Goal: Task Accomplishment & Management: Complete application form

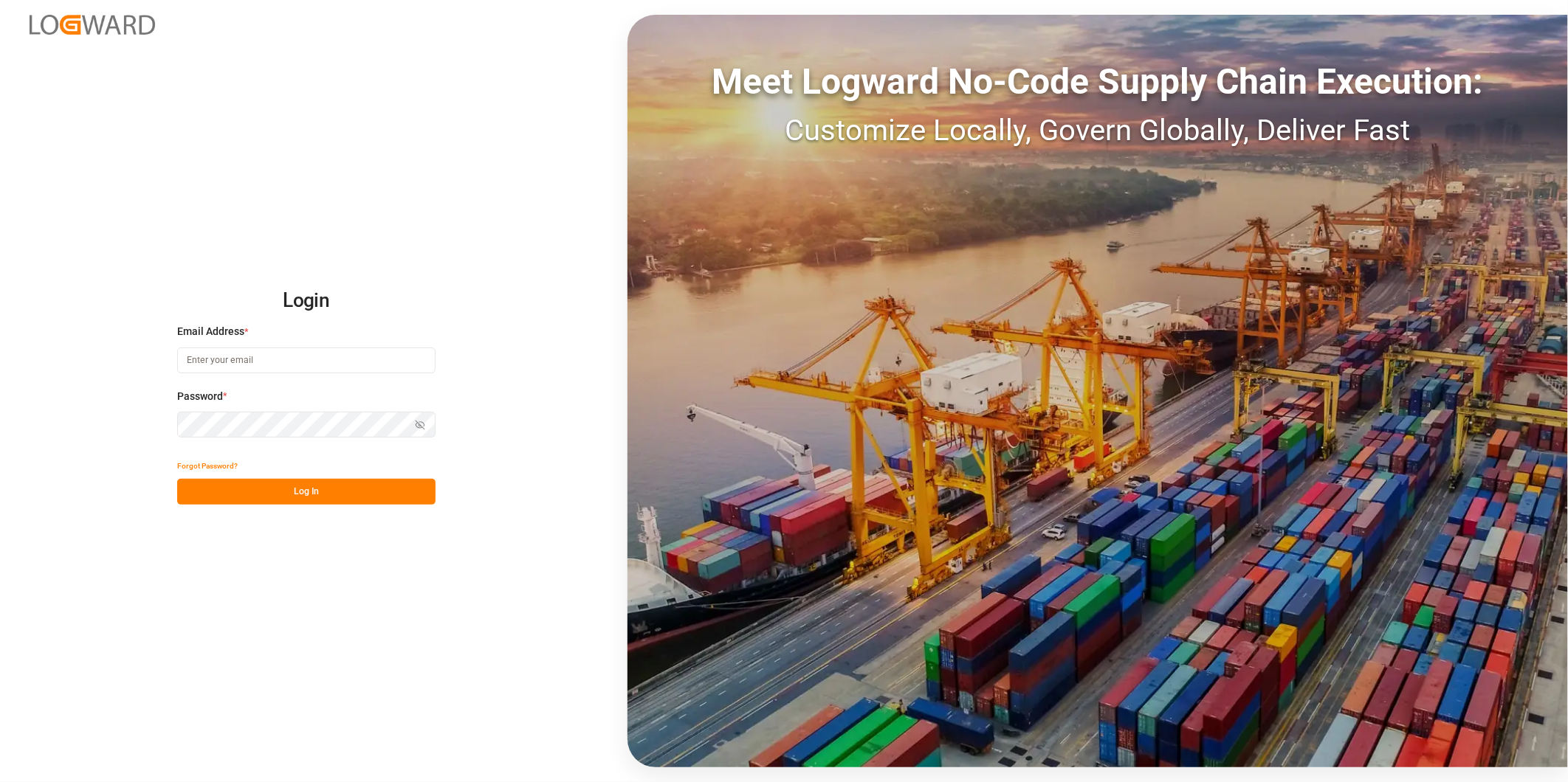
type input "ida.timmen@melitta.de"
click at [377, 489] on button "Log In" at bounding box center [305, 492] width 258 height 26
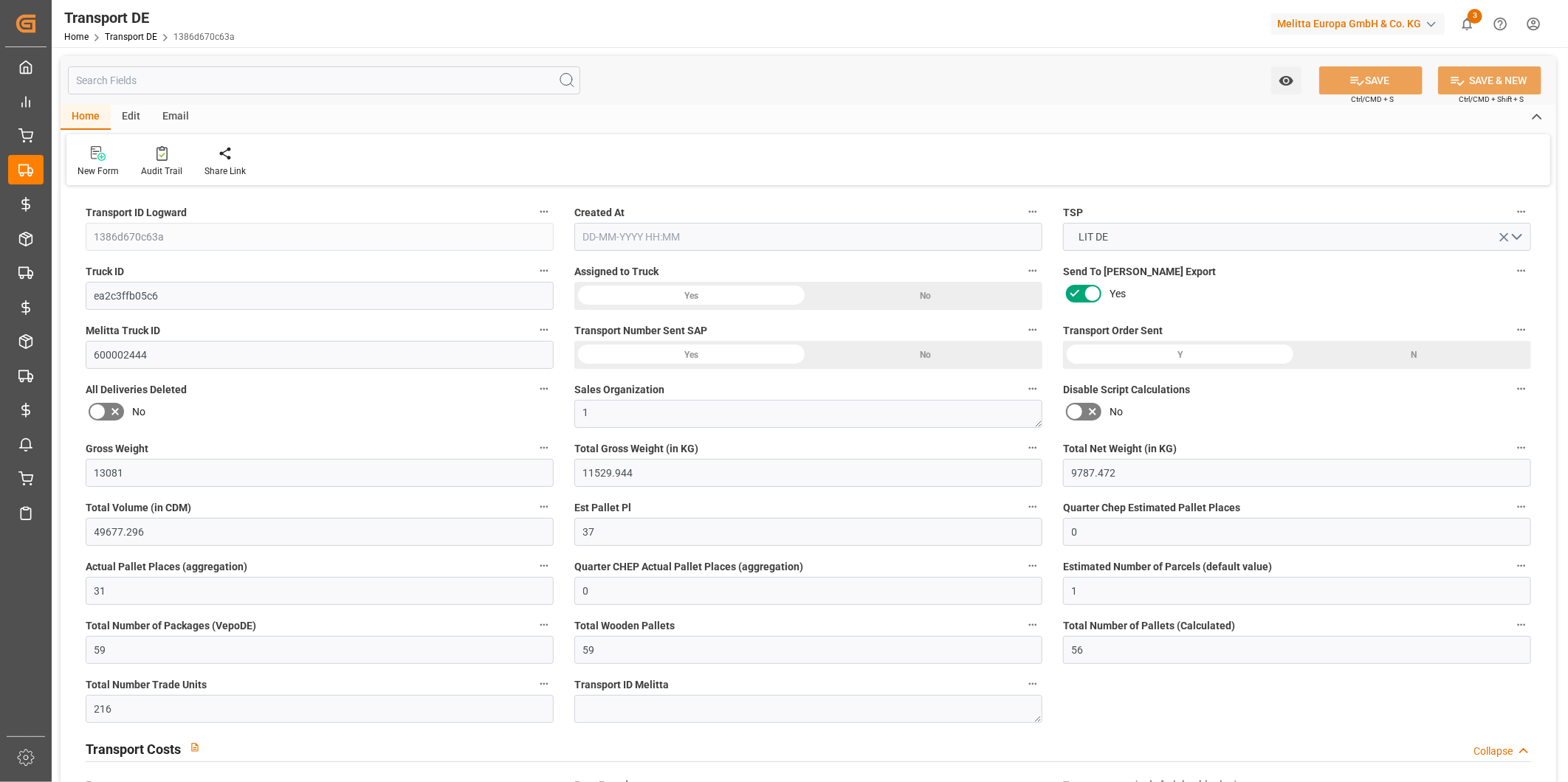
type input "13081"
type input "11529.944"
type input "9787.472"
type input "49677.296"
type input "37"
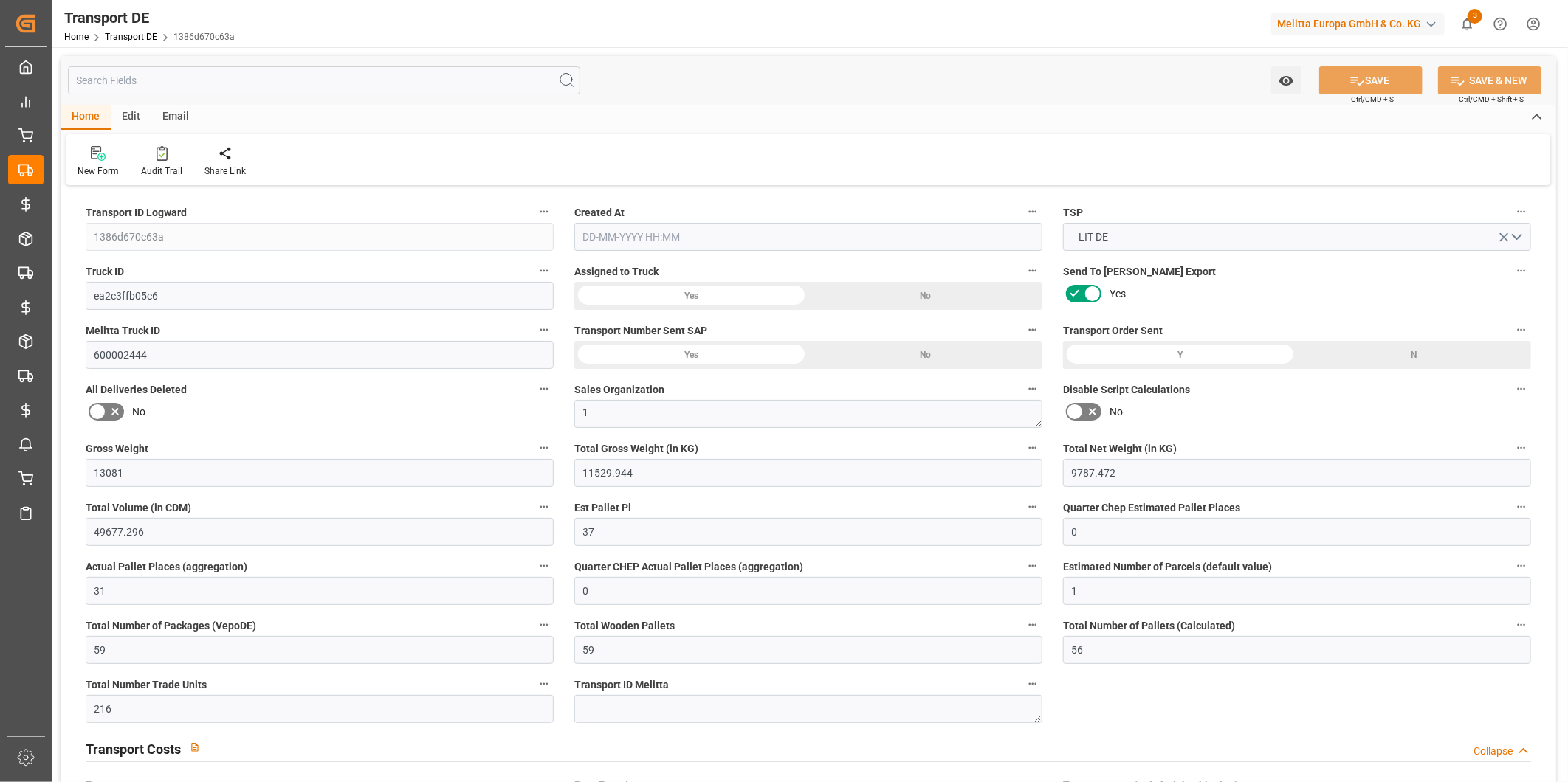
type input "0"
type input "31"
type input "0"
type input "1"
type input "59"
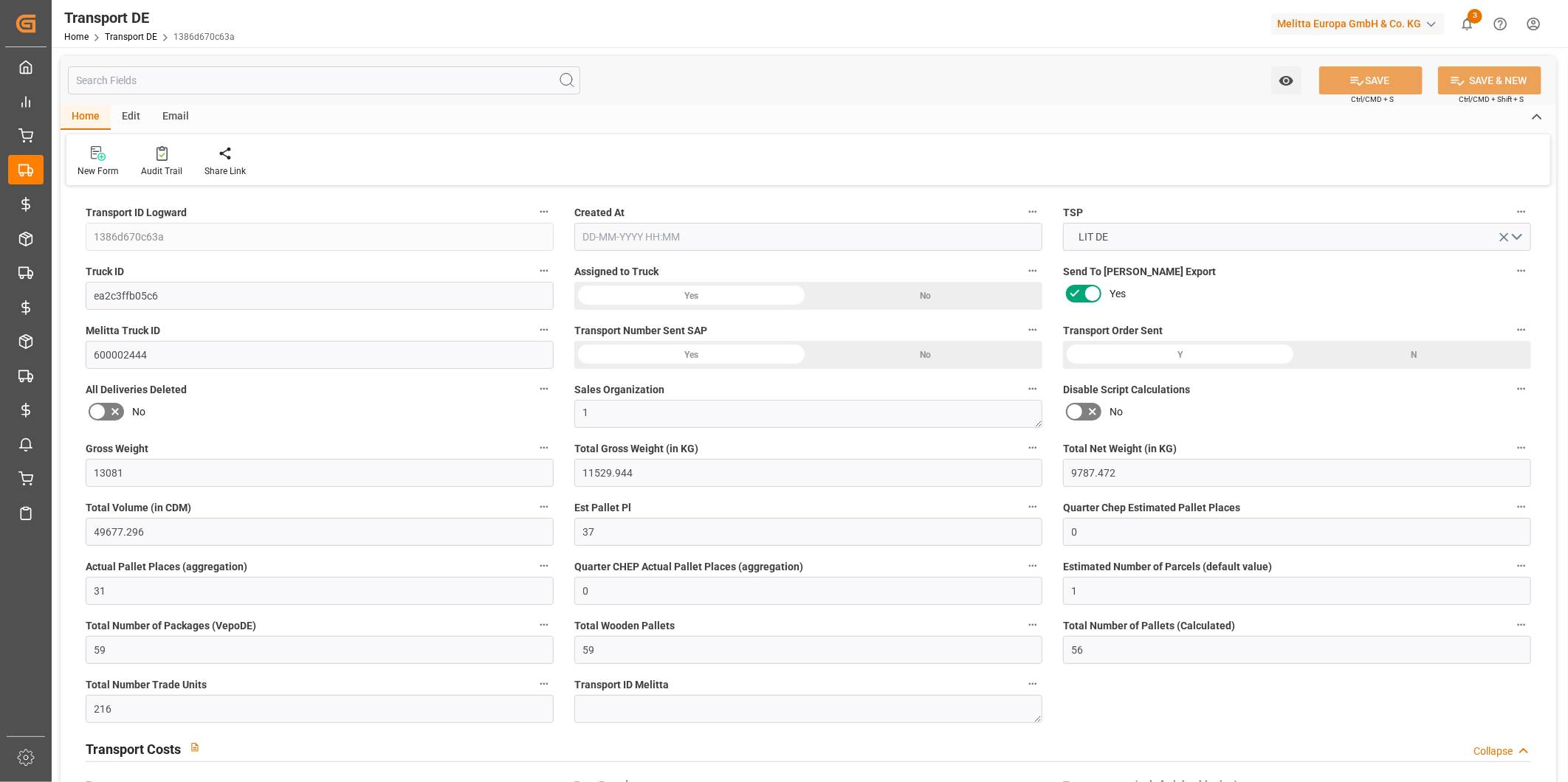
type input "59"
type input "56"
type input "216"
type input "0"
type input "289.983"
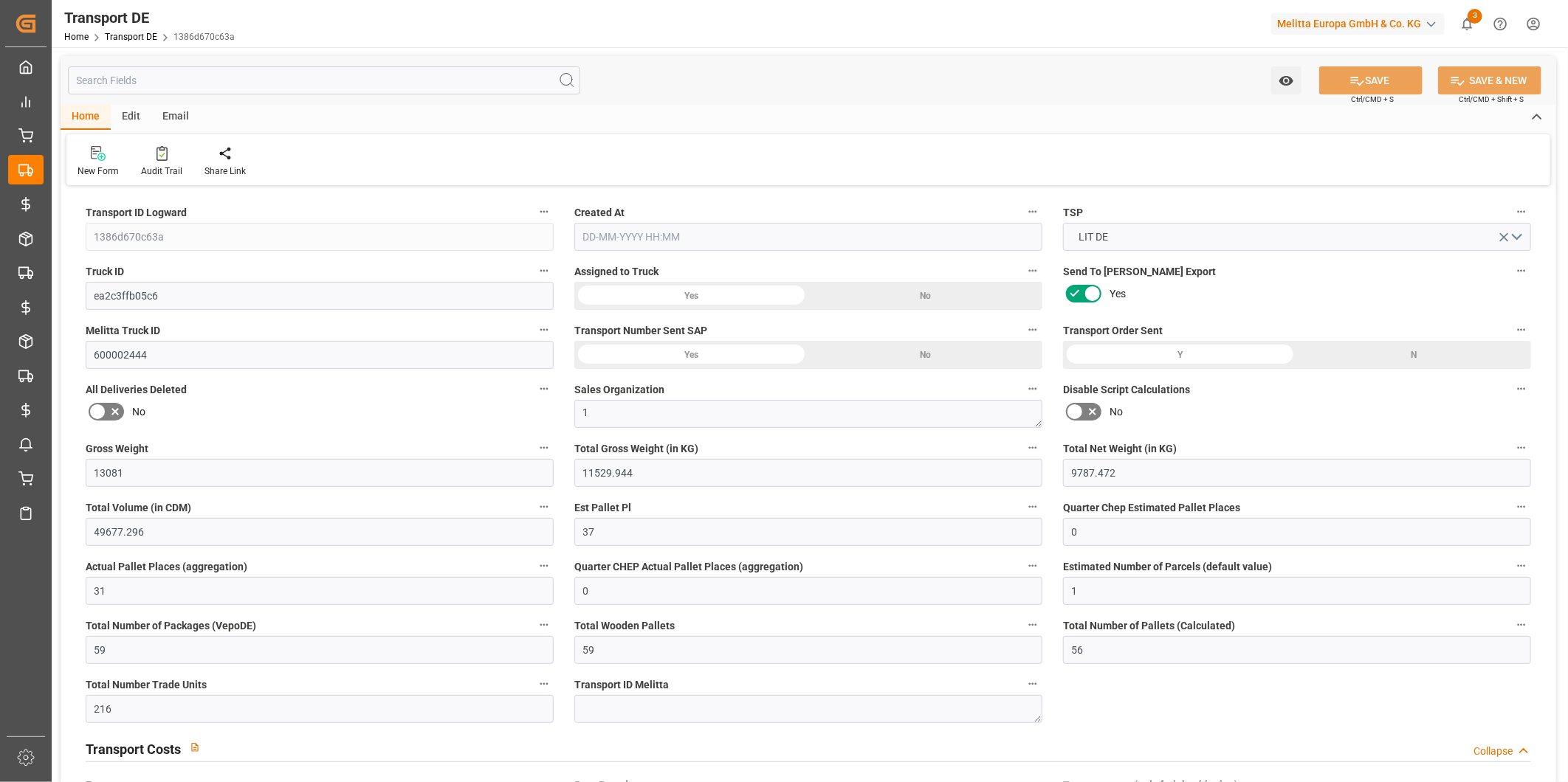
type input "0"
type input "39"
type input "56"
type input "0"
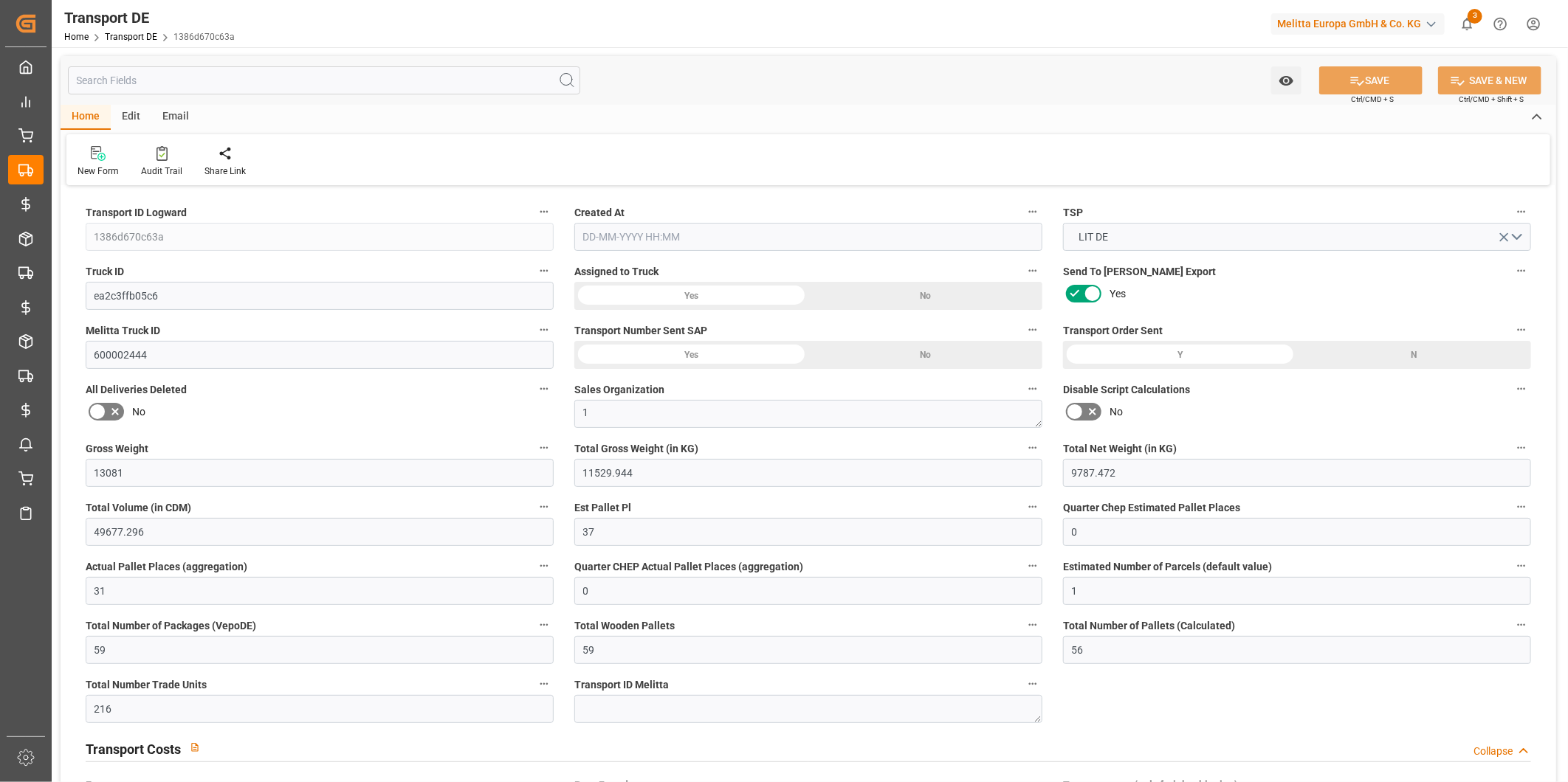
type input "0"
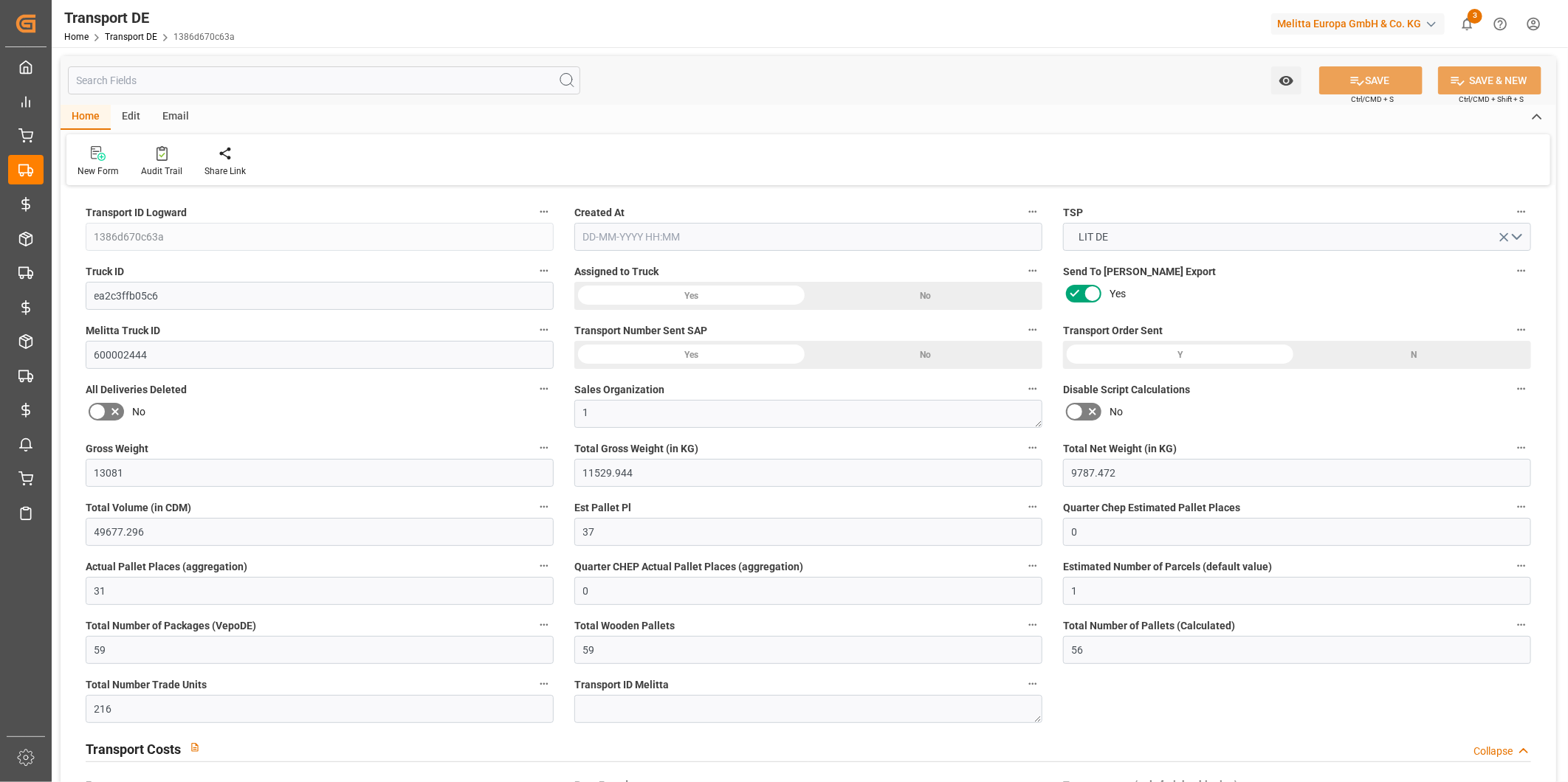
type input "0"
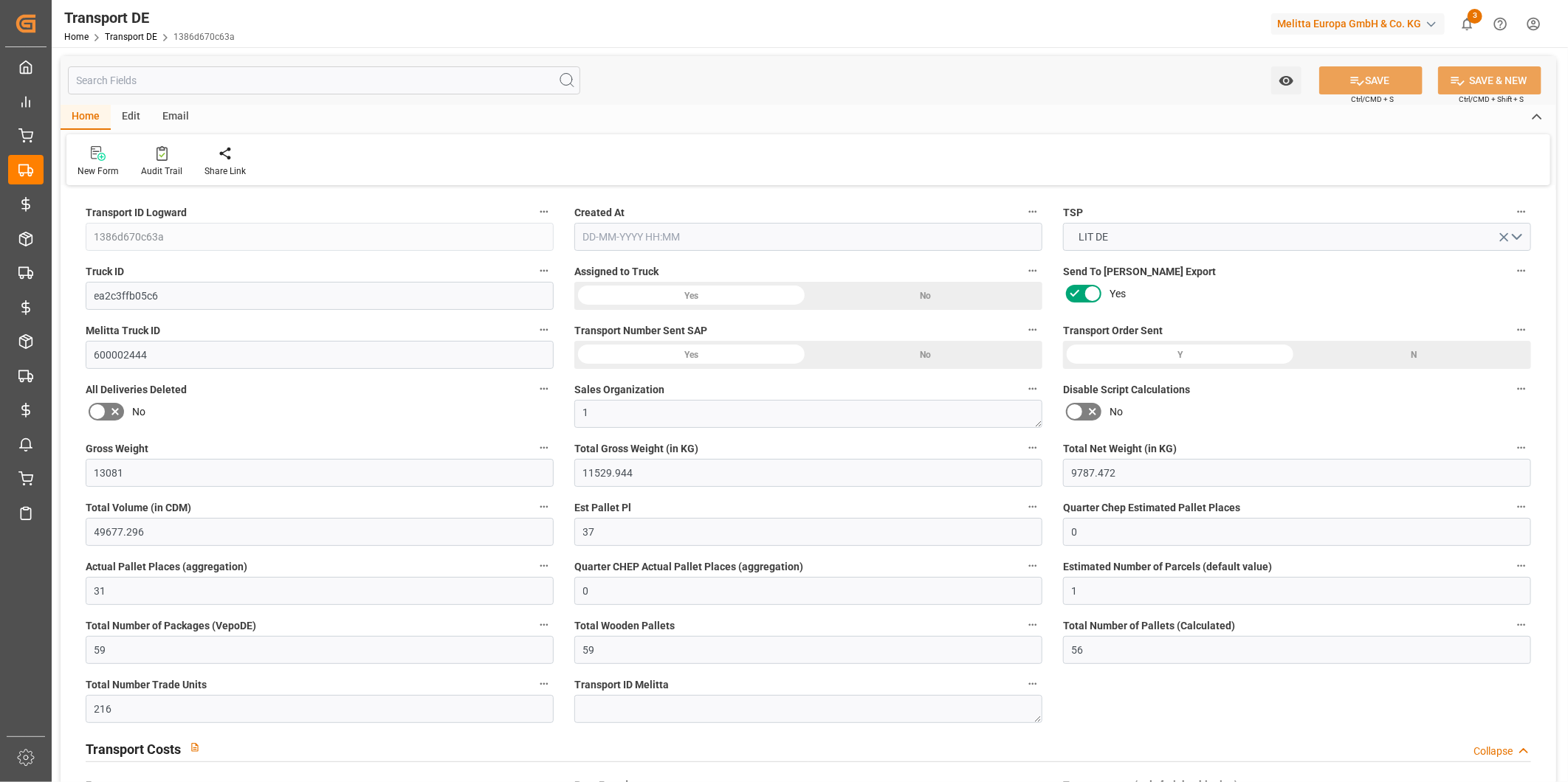
type input "0"
type input "11529.944"
type input "21"
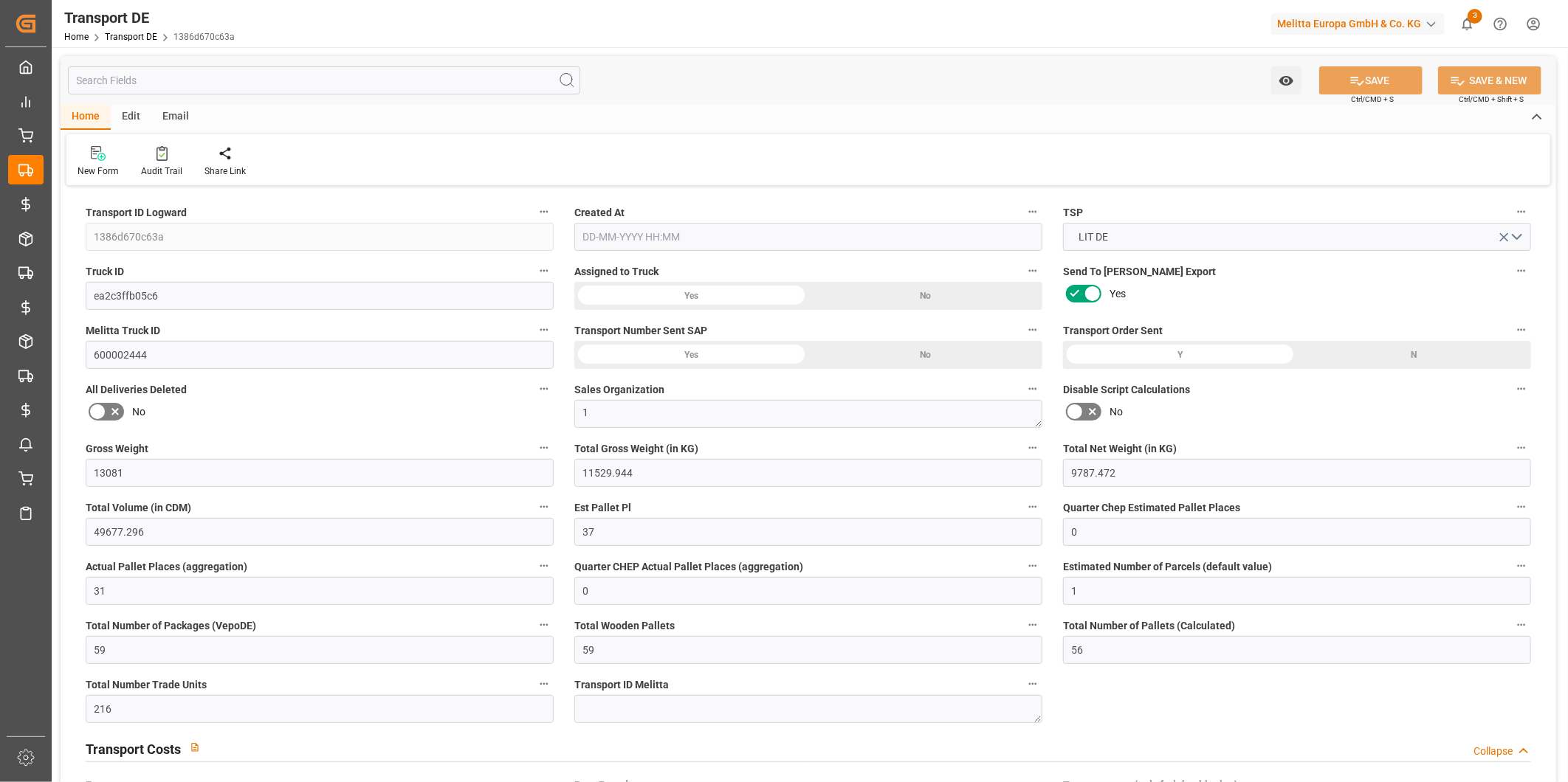
type input "100"
type input "0"
type input "37"
type input "22"
type input "0"
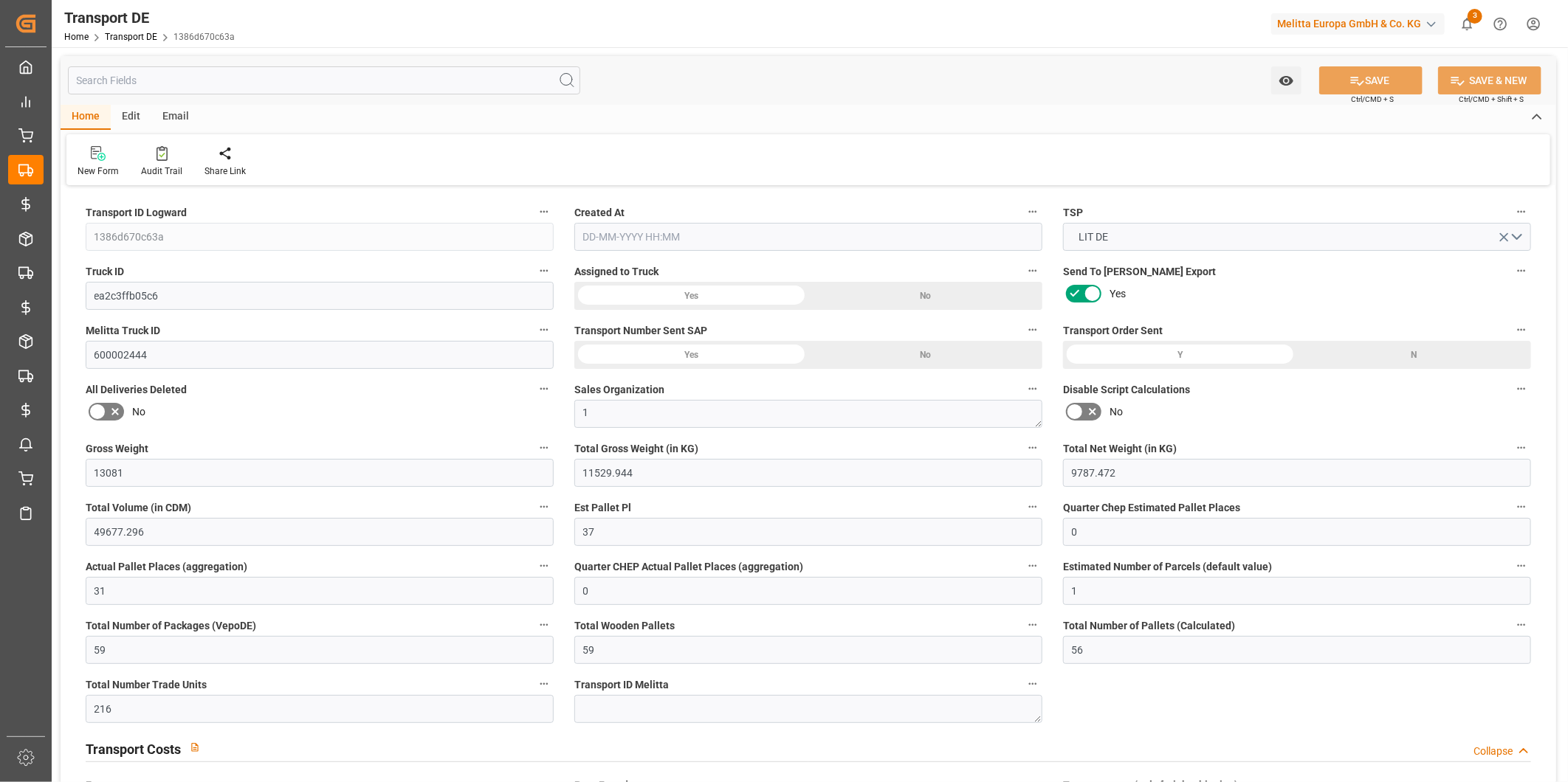
type input "0"
type input "1"
type input "0"
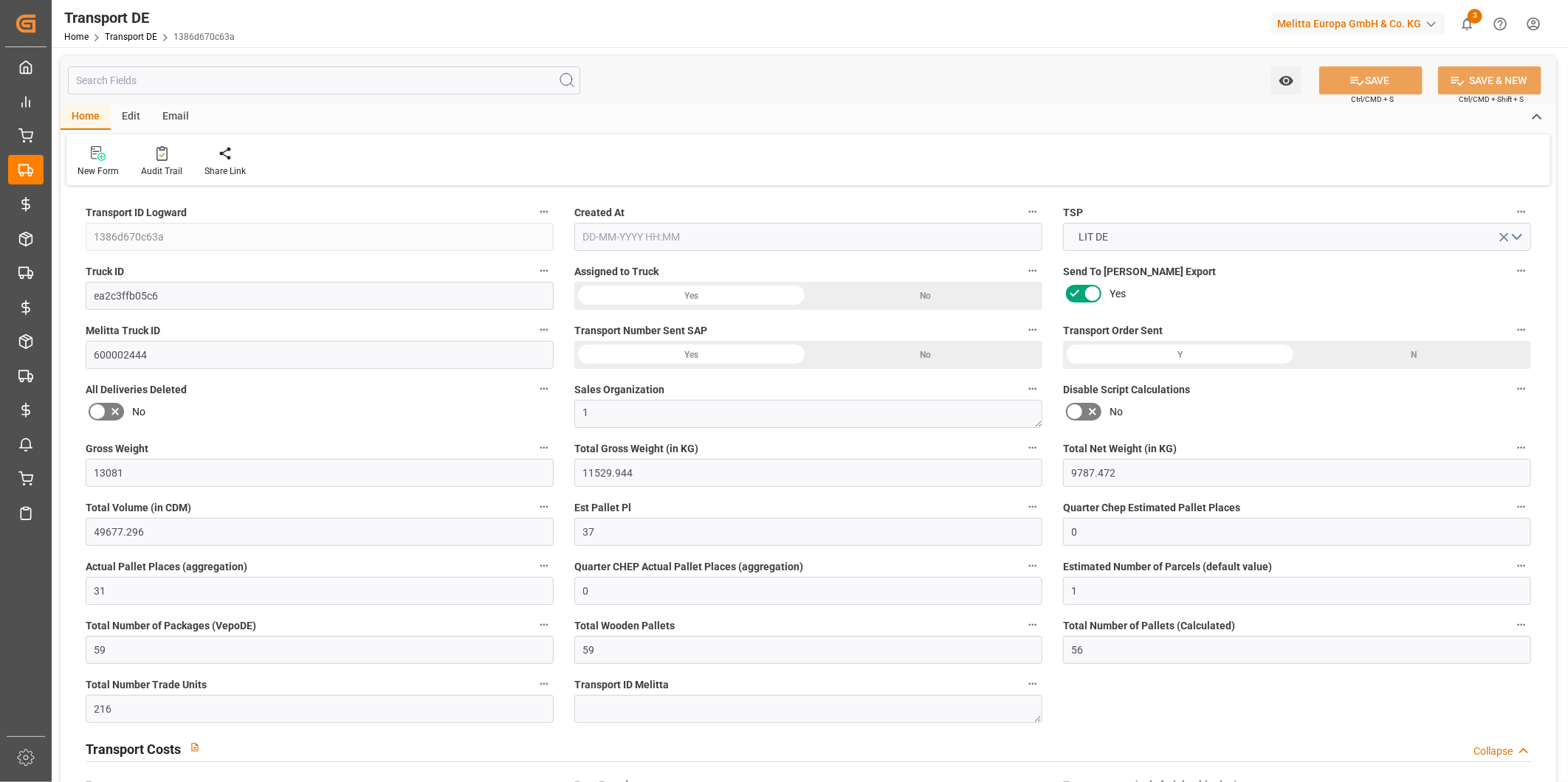
type input "4720"
type input "289.983"
type input "0"
type input "05-09-2025 23:00"
type input "[DATE]"
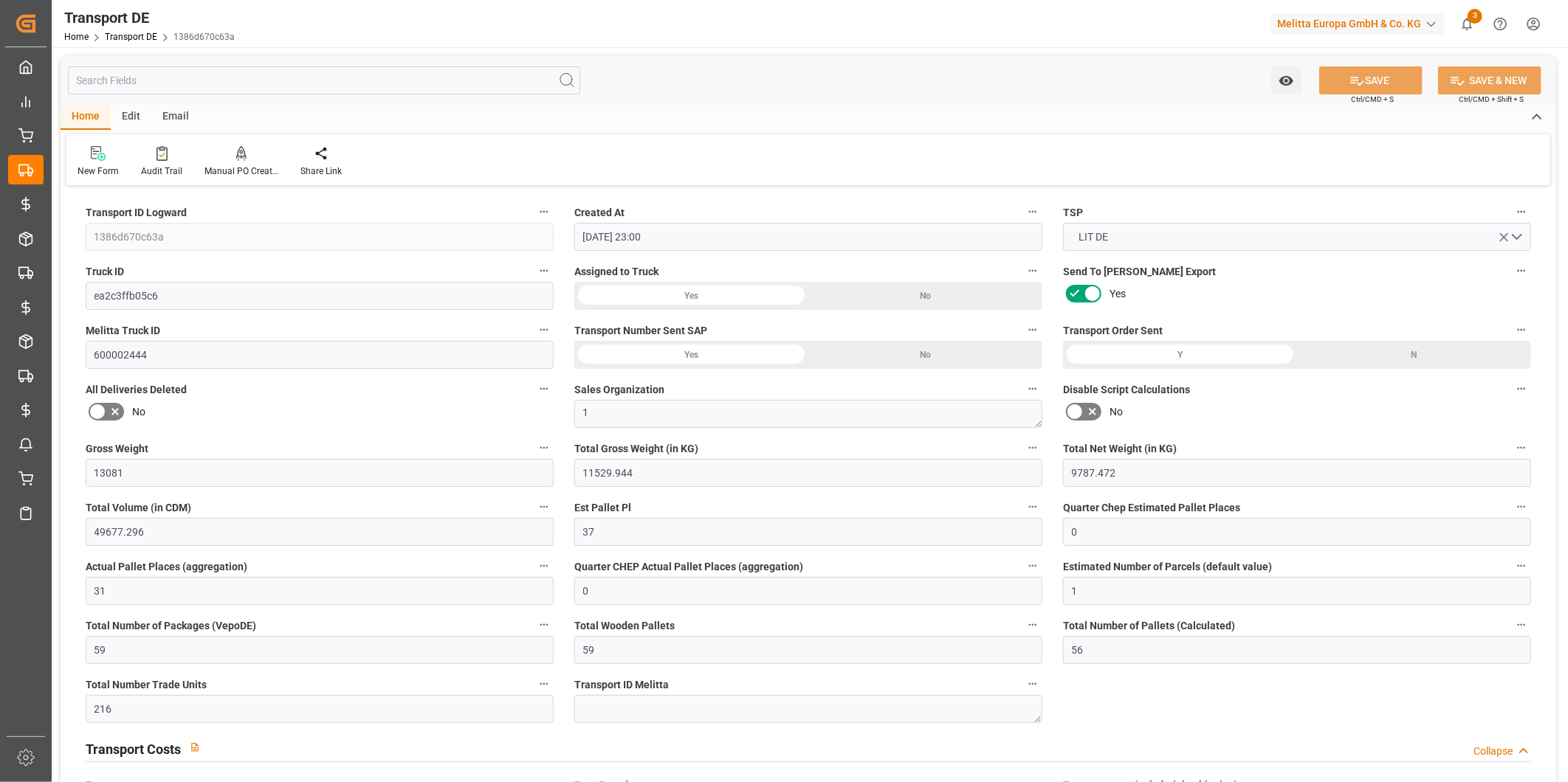
type input "[DATE]"
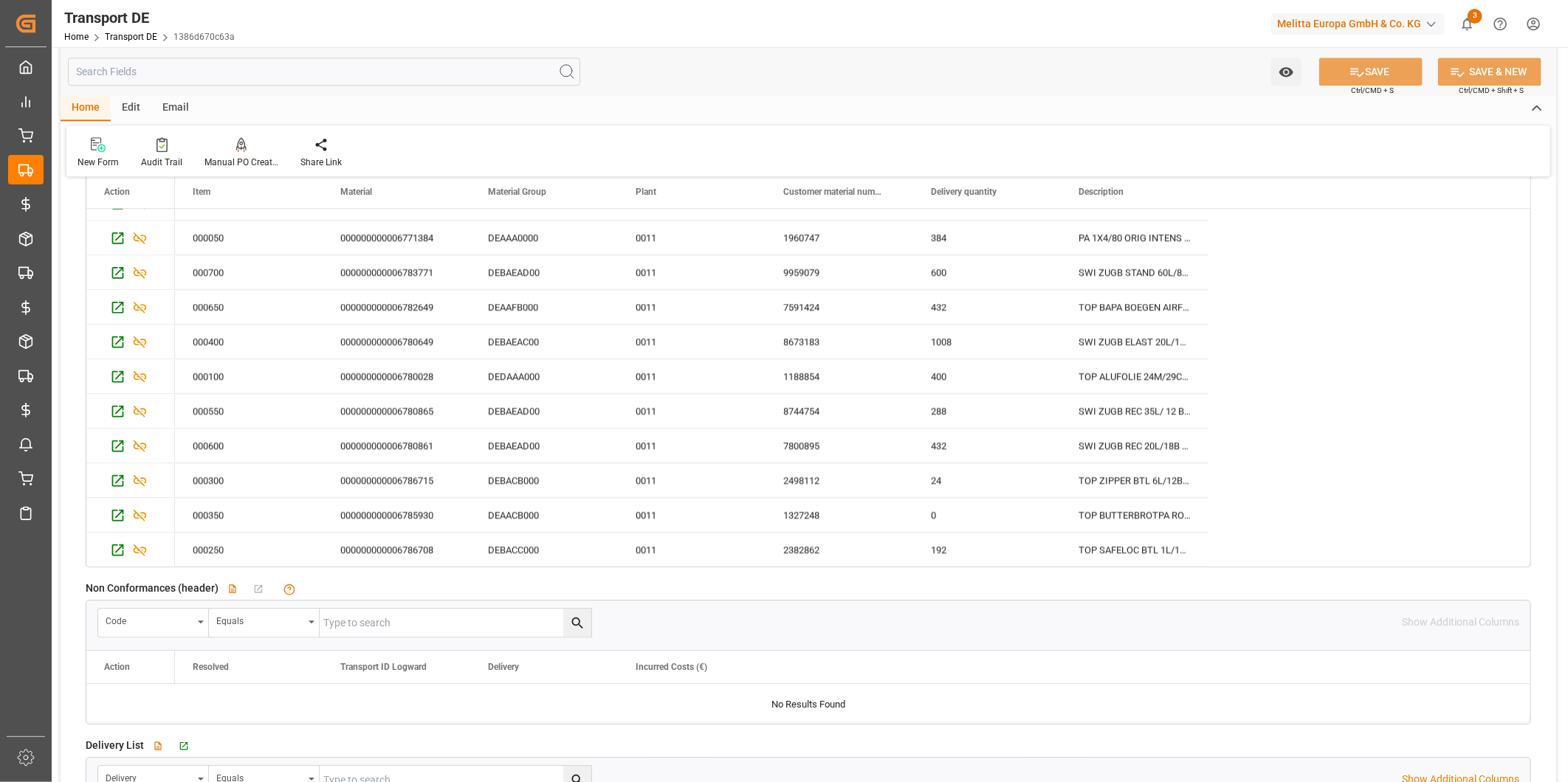
scroll to position [2624, 0]
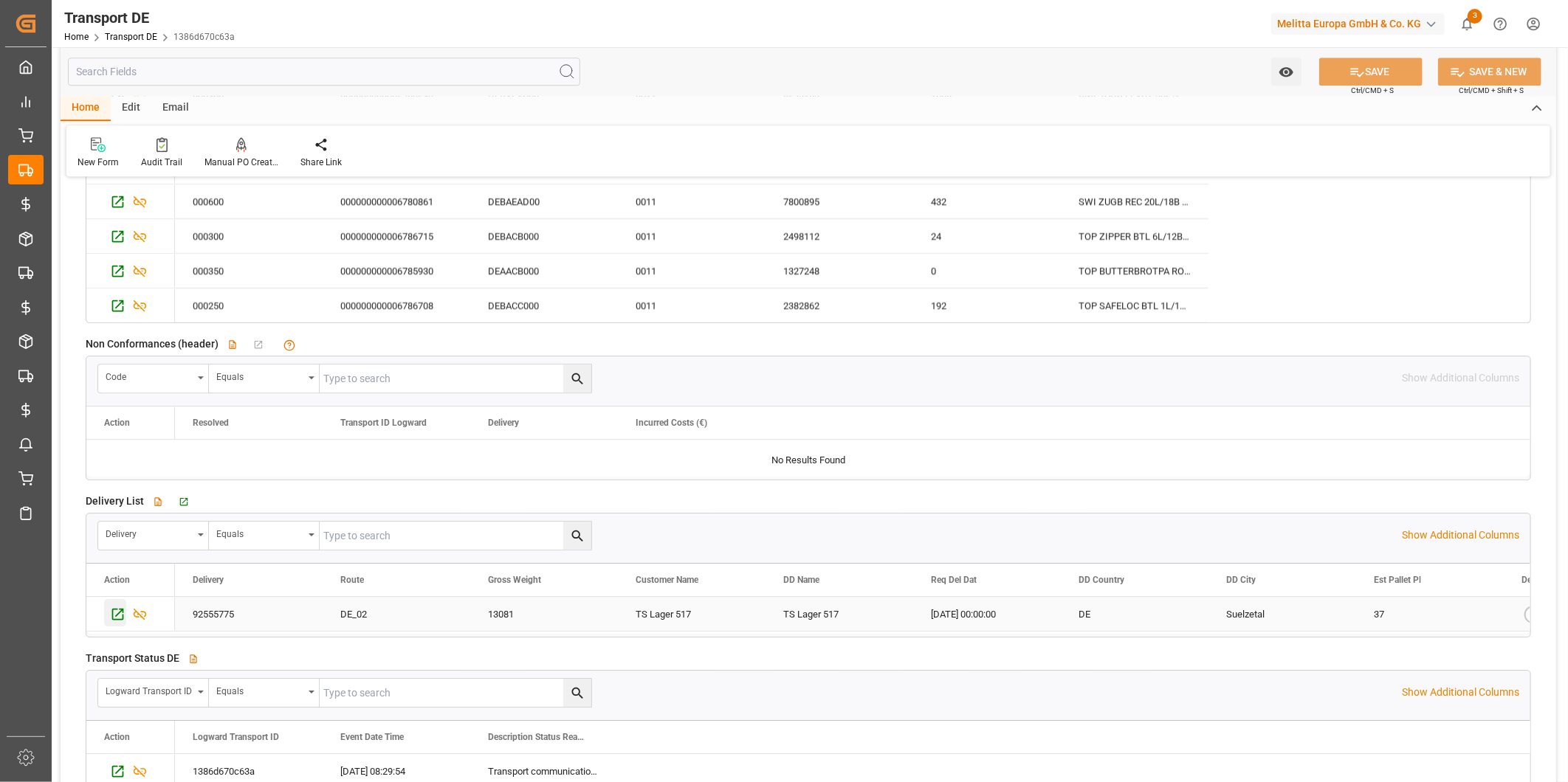
click at [108, 607] on div "Press SPACE to select this row." at bounding box center [115, 613] width 22 height 27
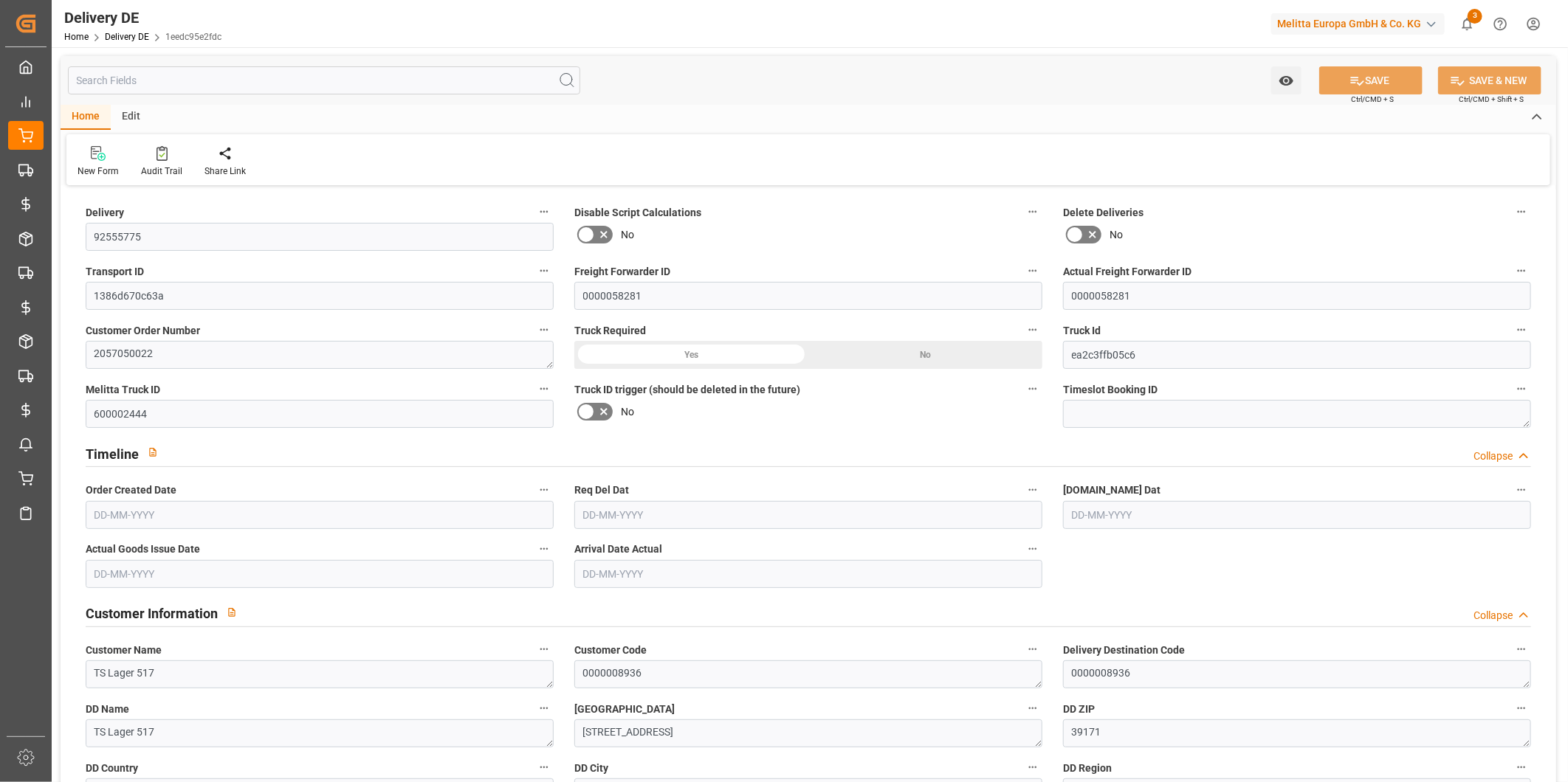
type input "59"
type input "37"
type input "31"
type input "9787.472"
type input "13081"
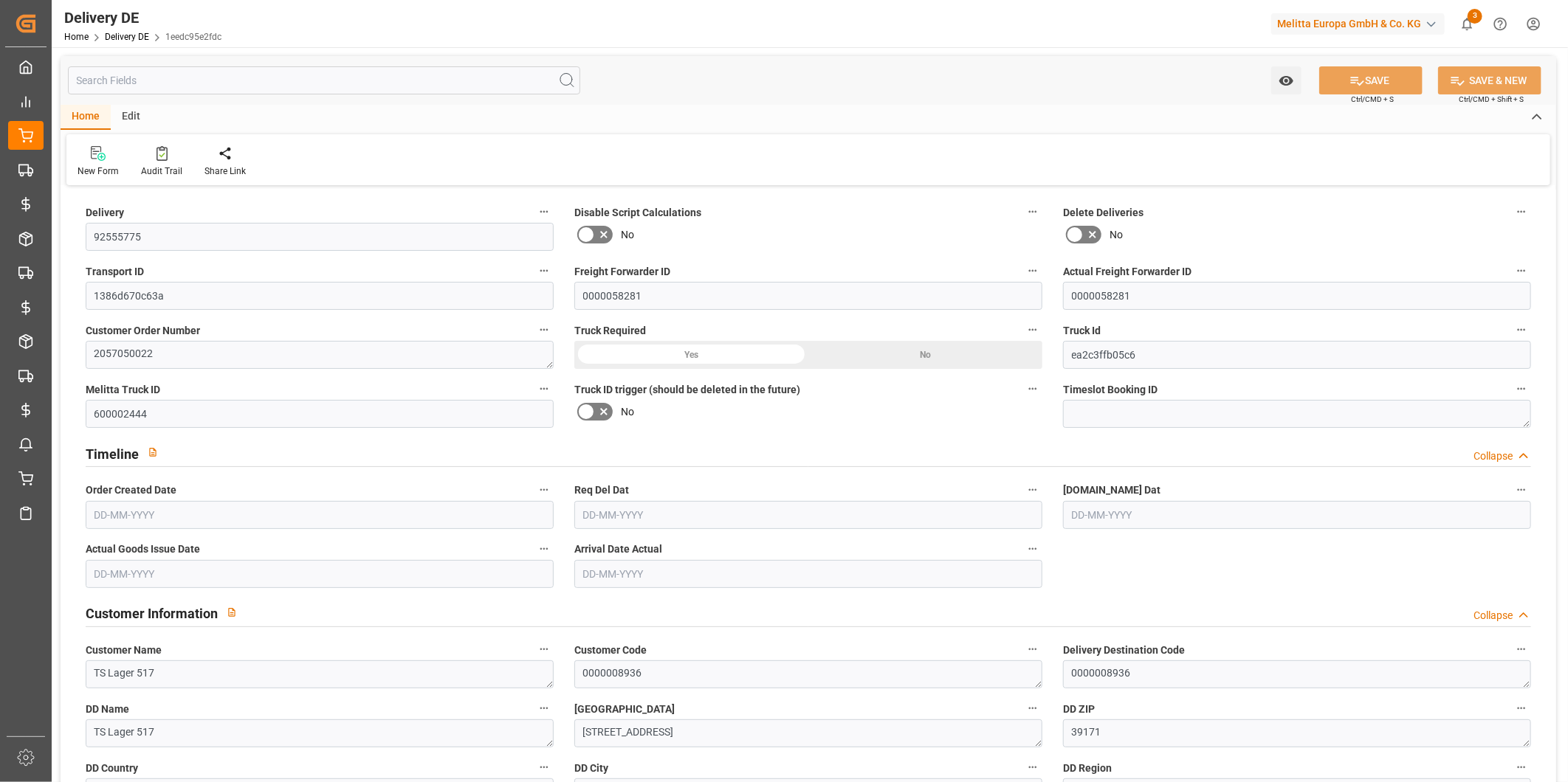
type input "49677.296"
type input "[DATE]"
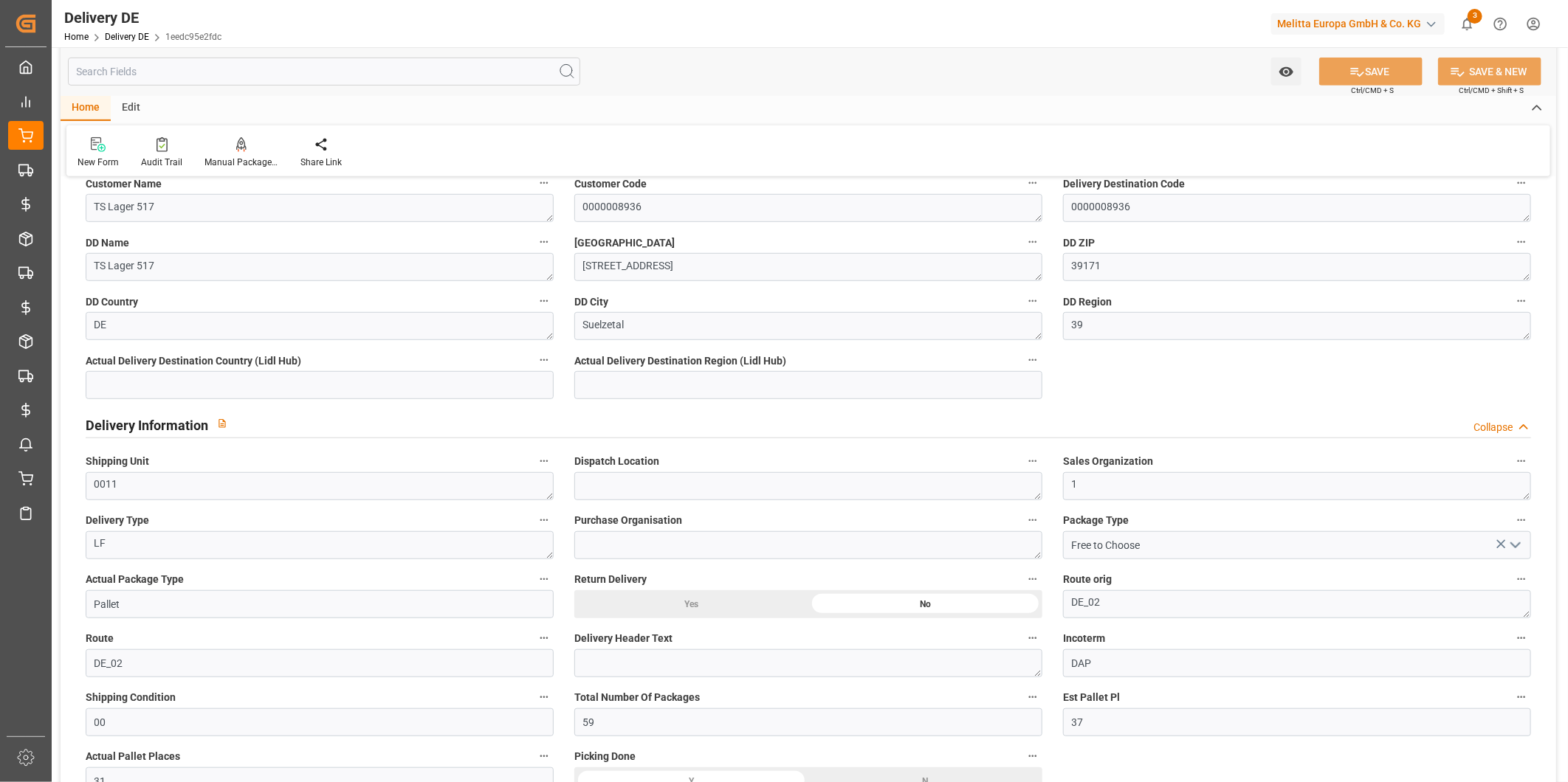
scroll to position [573, 0]
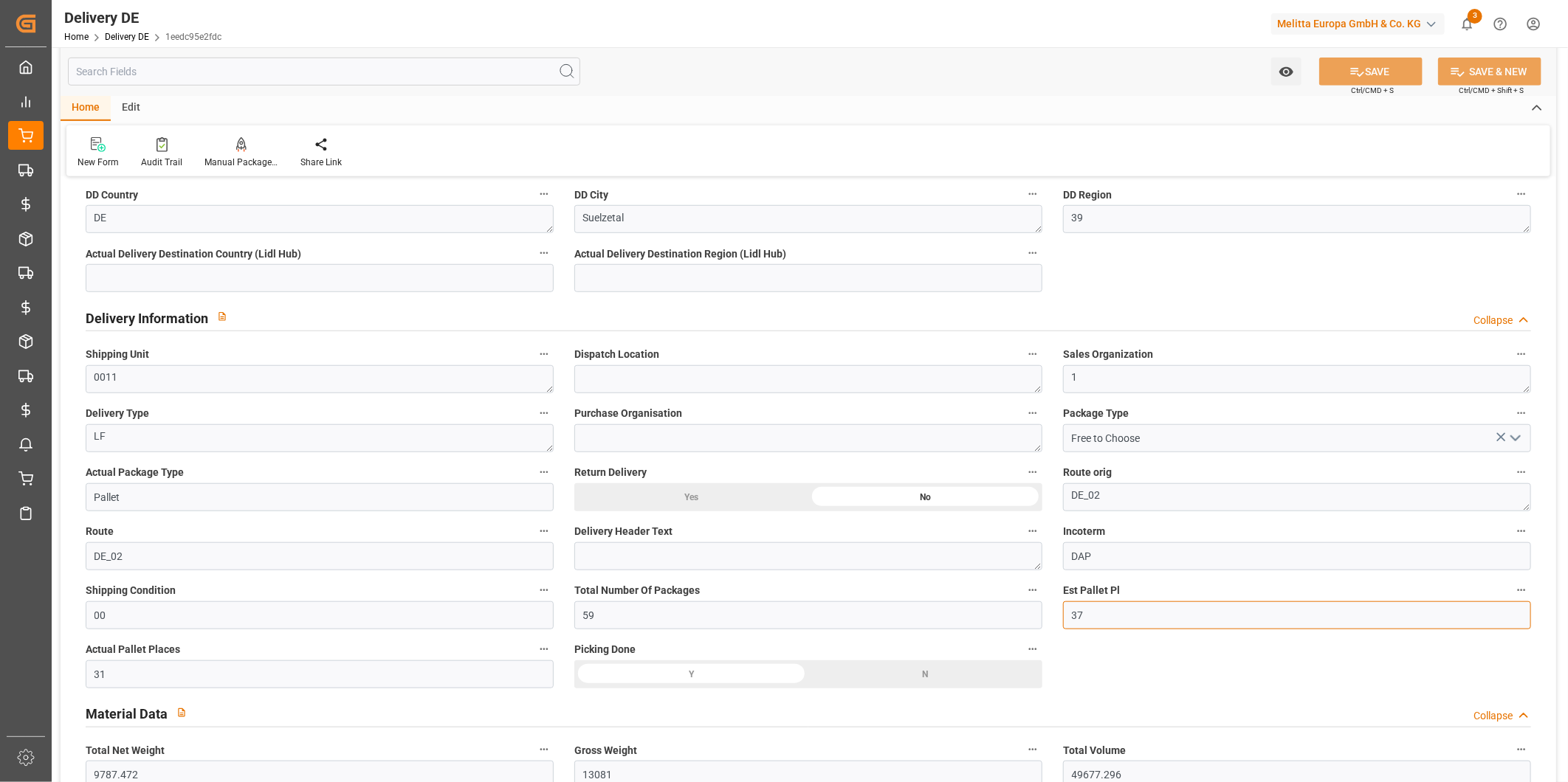
drag, startPoint x: 1079, startPoint y: 617, endPoint x: 1097, endPoint y: 617, distance: 18.0
click at [1097, 617] on input "37" at bounding box center [1297, 615] width 468 height 28
type input "33"
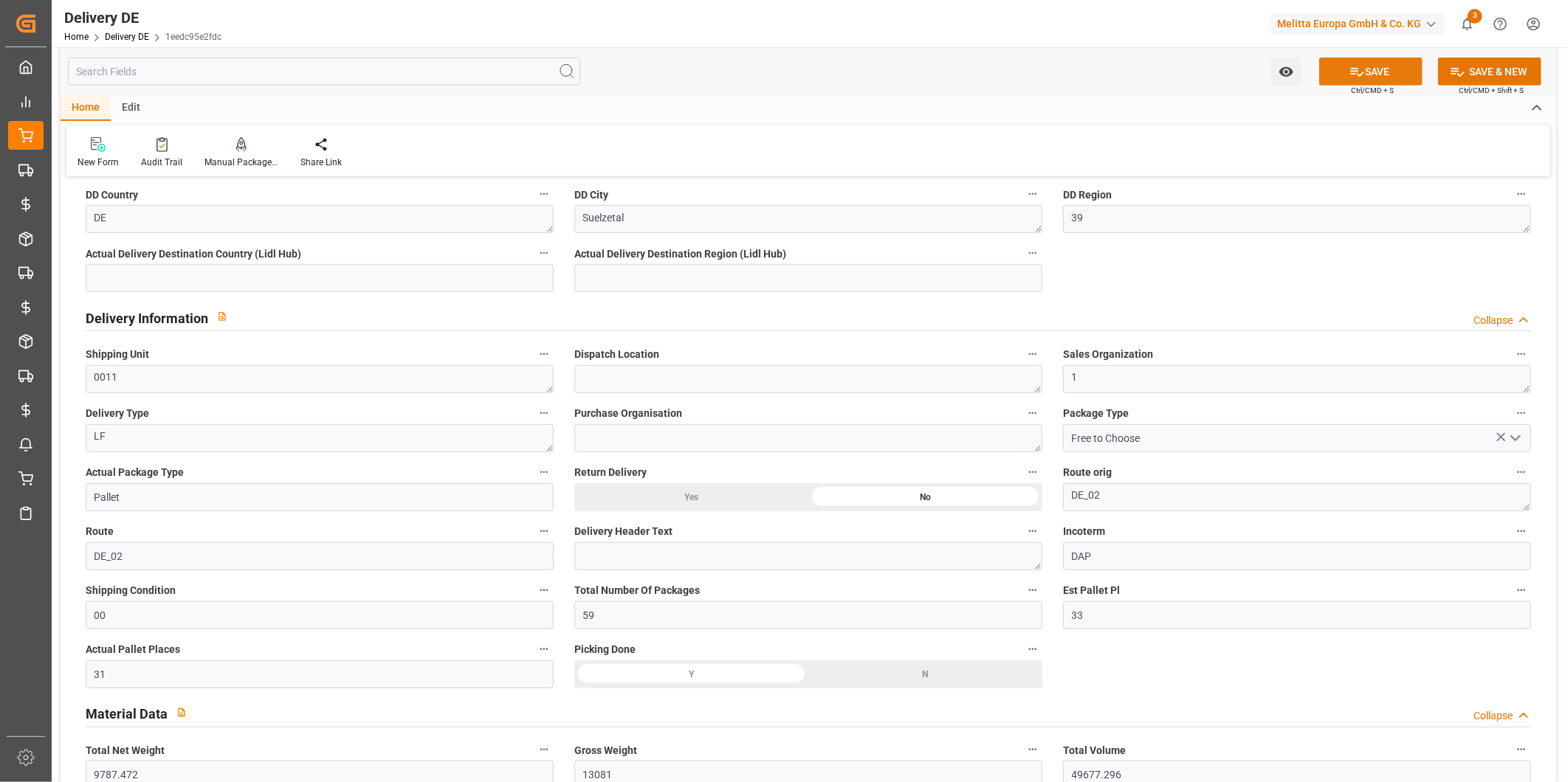
click at [1353, 64] on icon at bounding box center [1357, 72] width 15 height 15
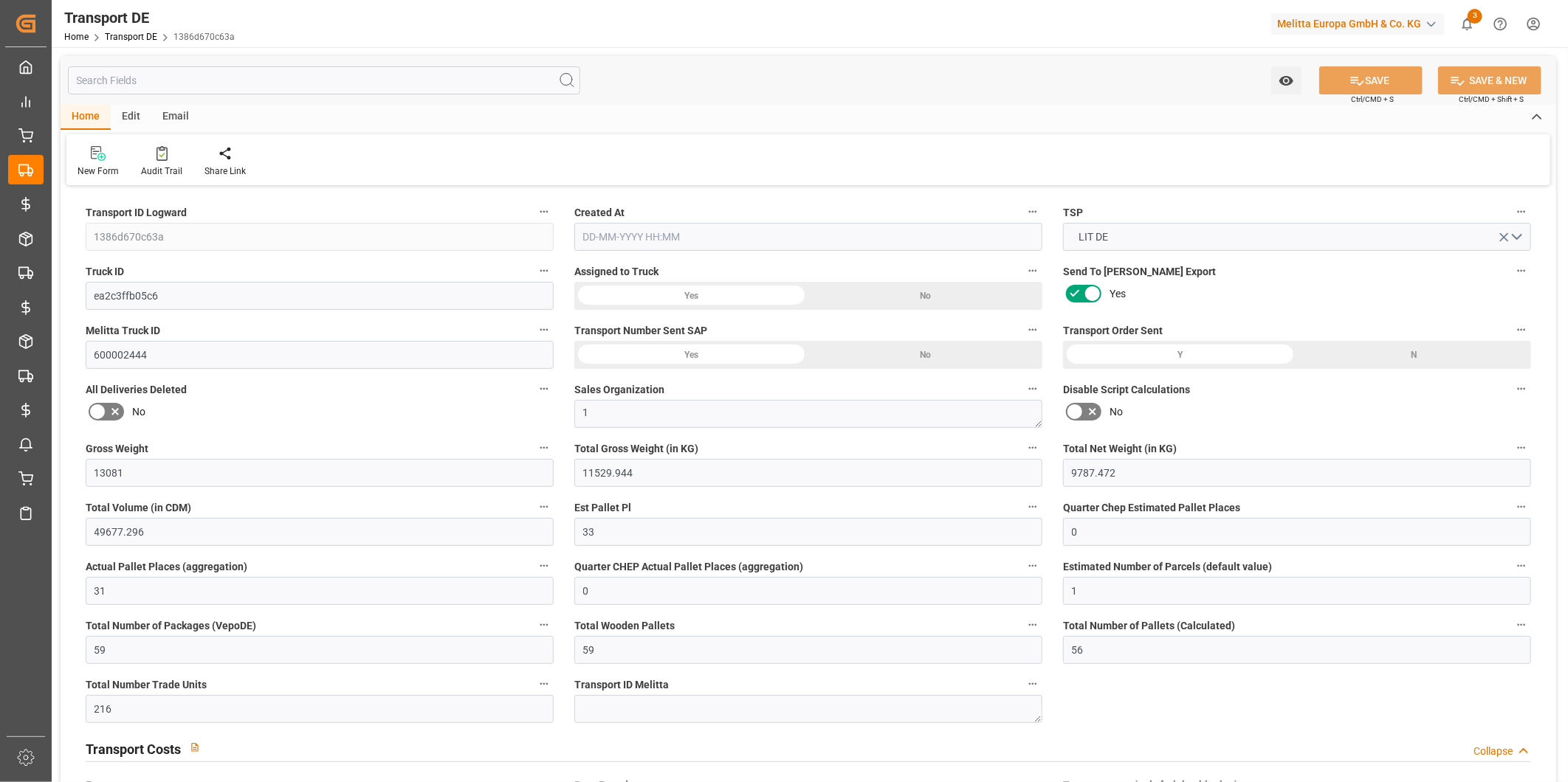
type input "13081"
type input "11529.944"
type input "9787.472"
type input "49677.296"
type input "33"
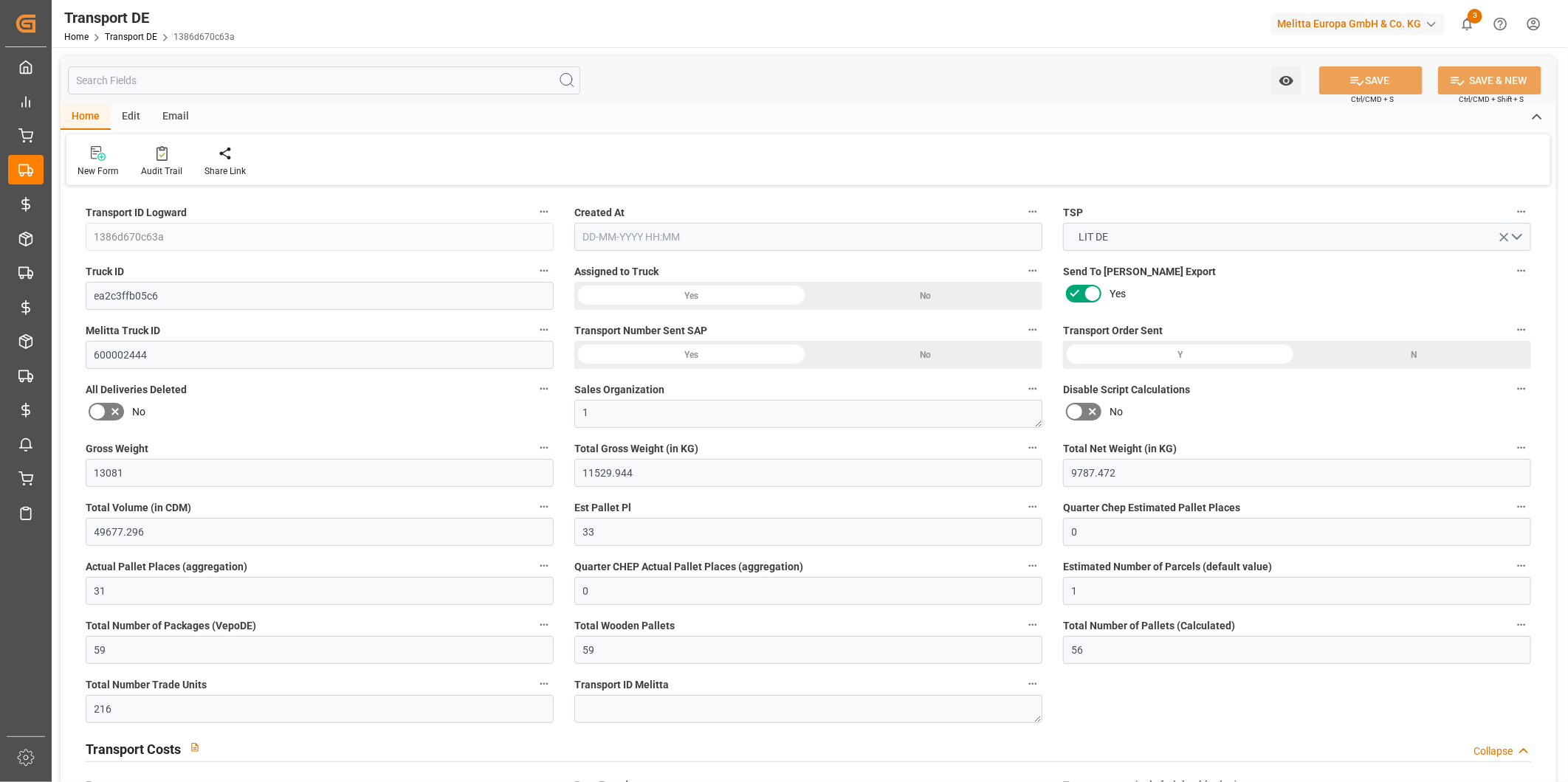
type input "0"
type input "31"
type input "0"
type input "1"
type input "59"
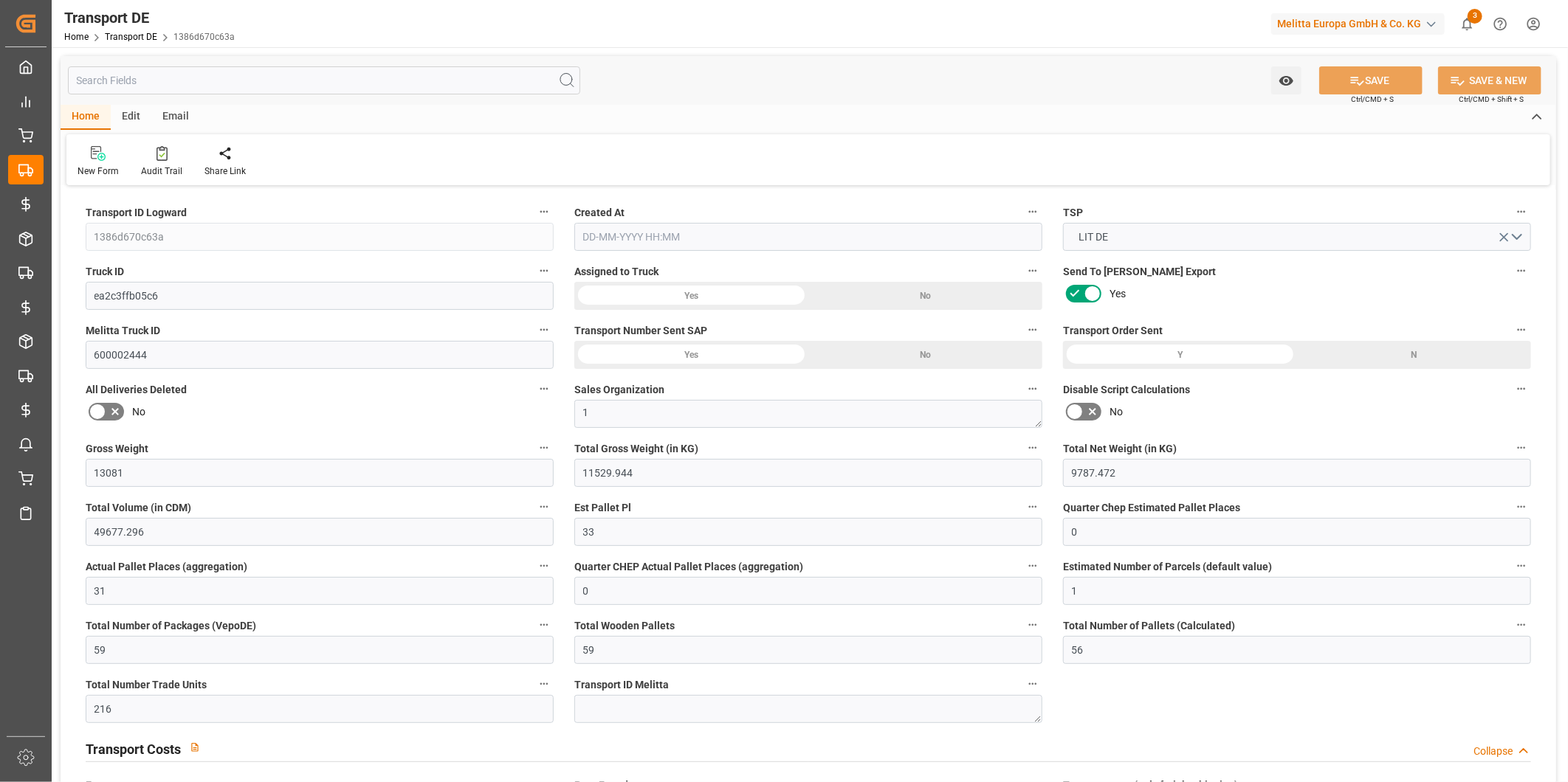
type input "59"
type input "56"
type input "216"
type input "0"
type input "556"
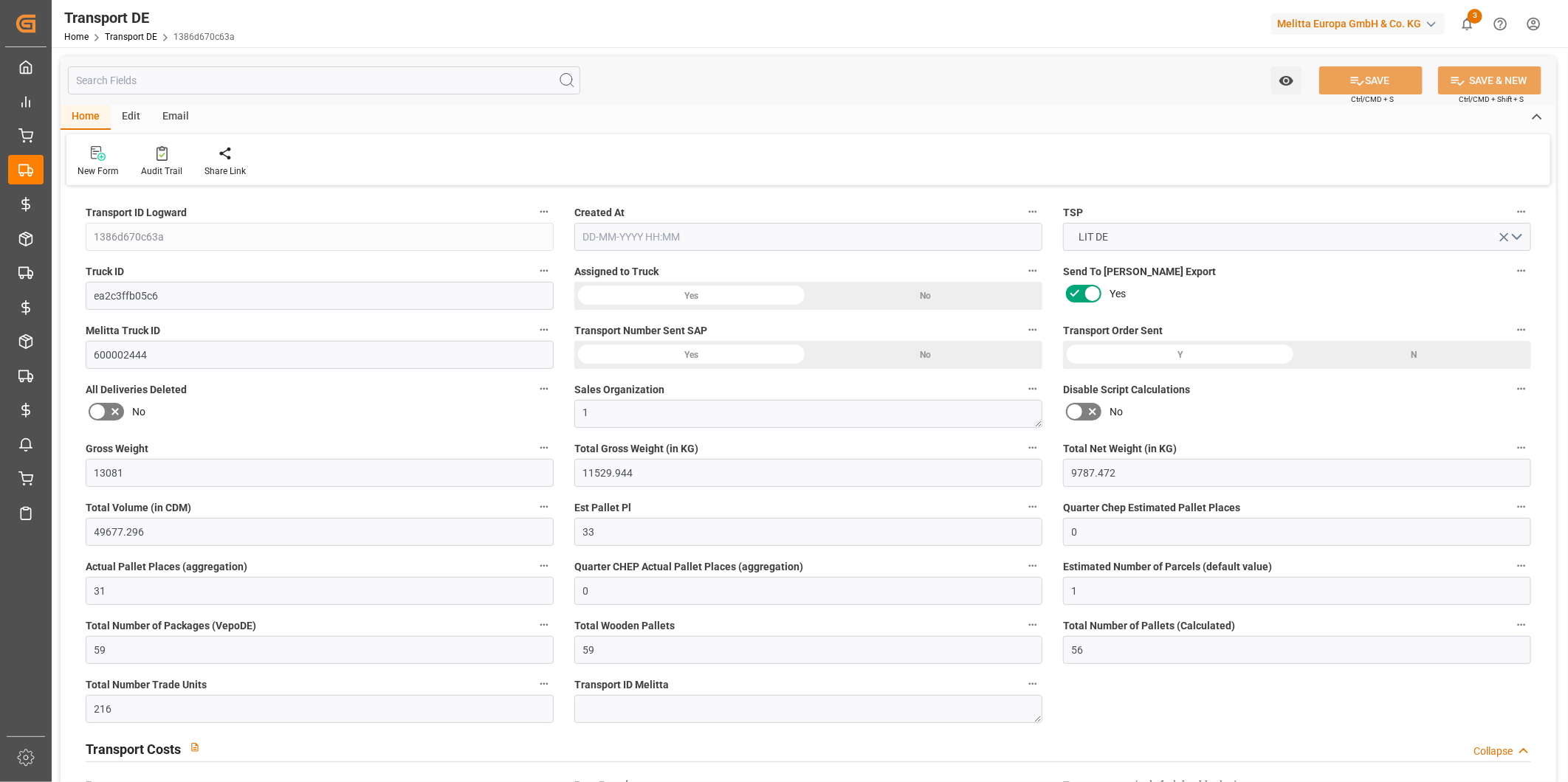
type input "289.983"
type input "556"
type input "39"
type input "56"
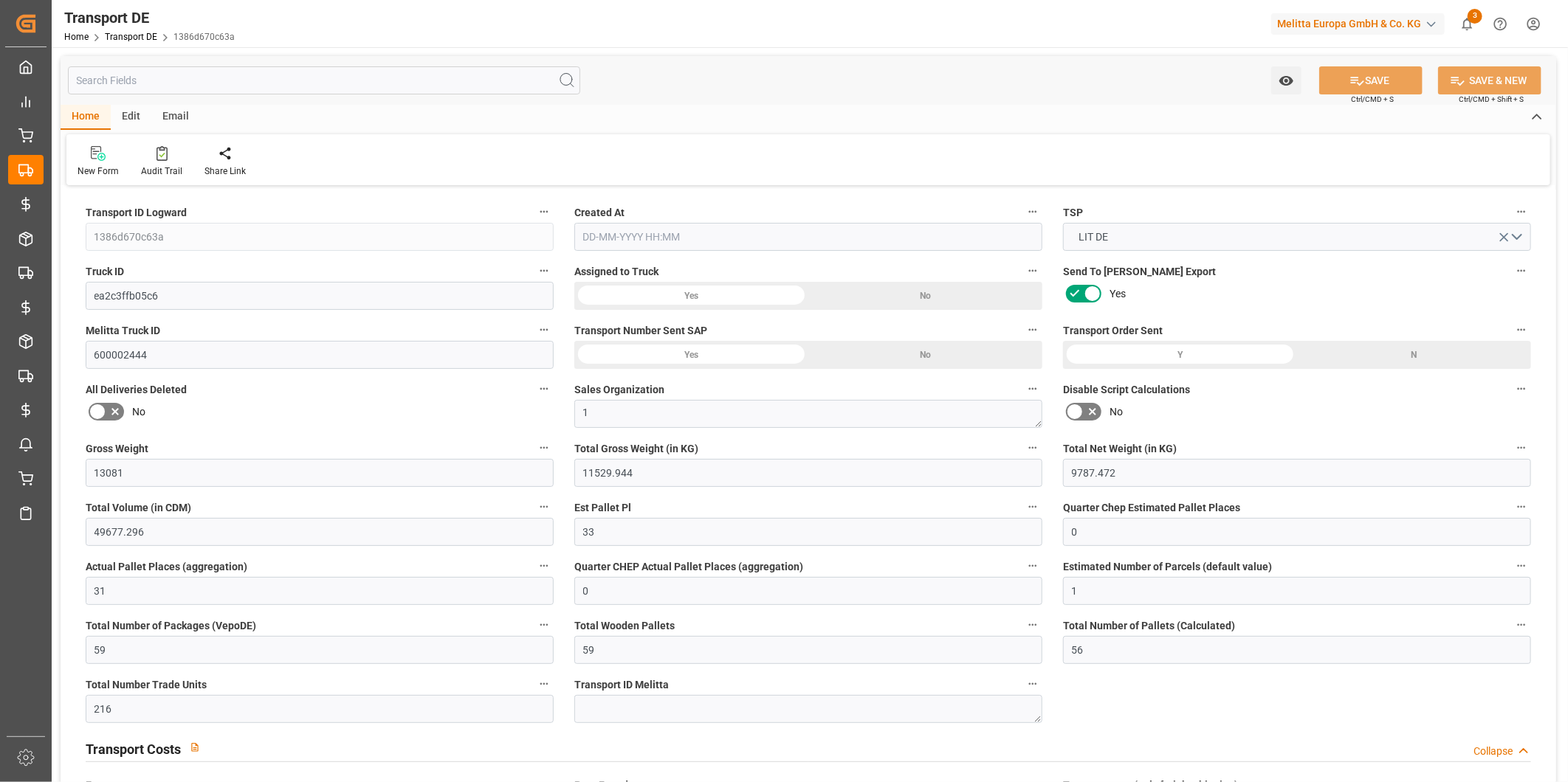
type input "0"
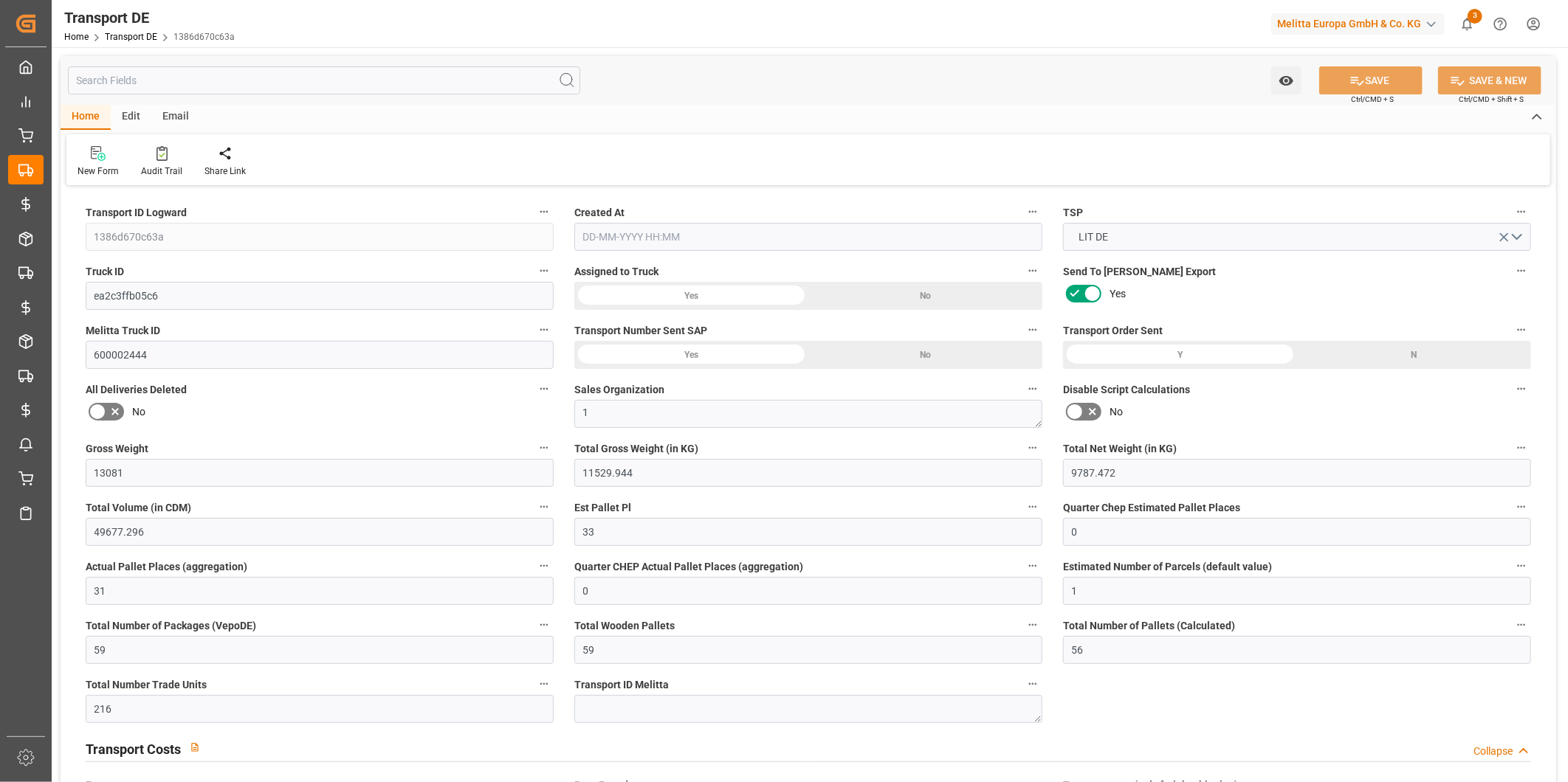
type input "0"
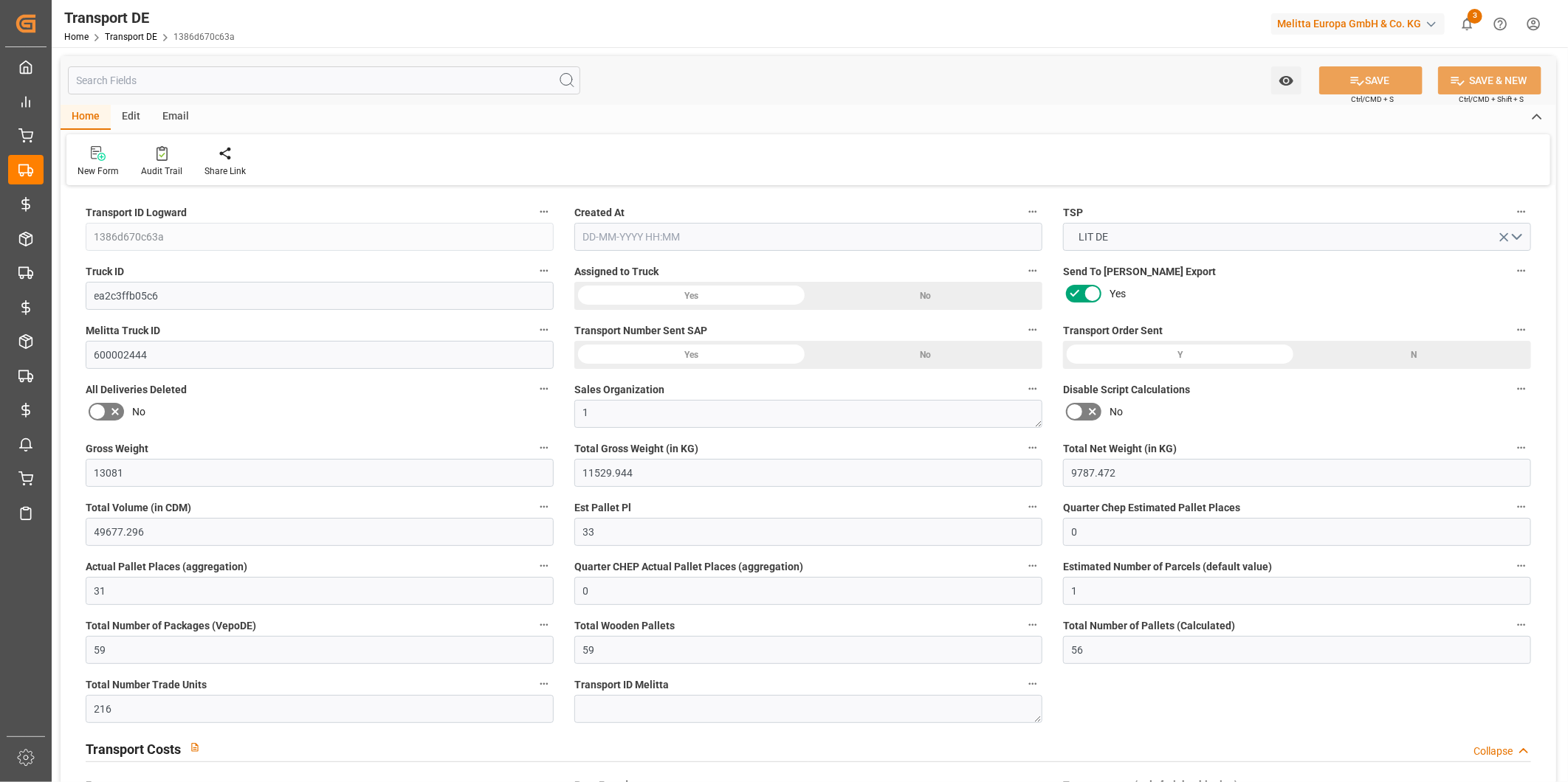
type input "0"
type input "11529.944"
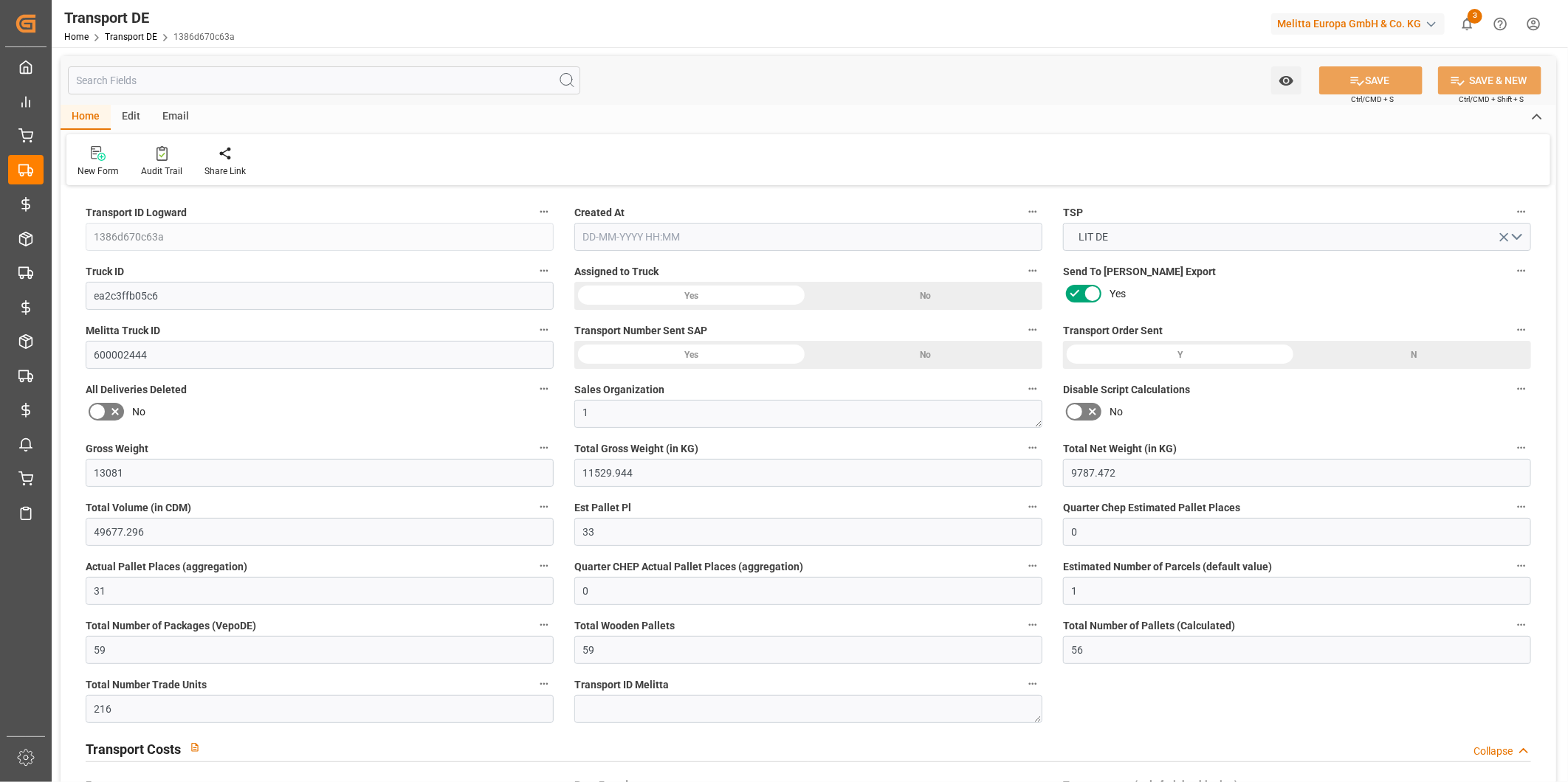
type input "11529.944"
type input "21"
type input "100"
type input "0"
type input "37"
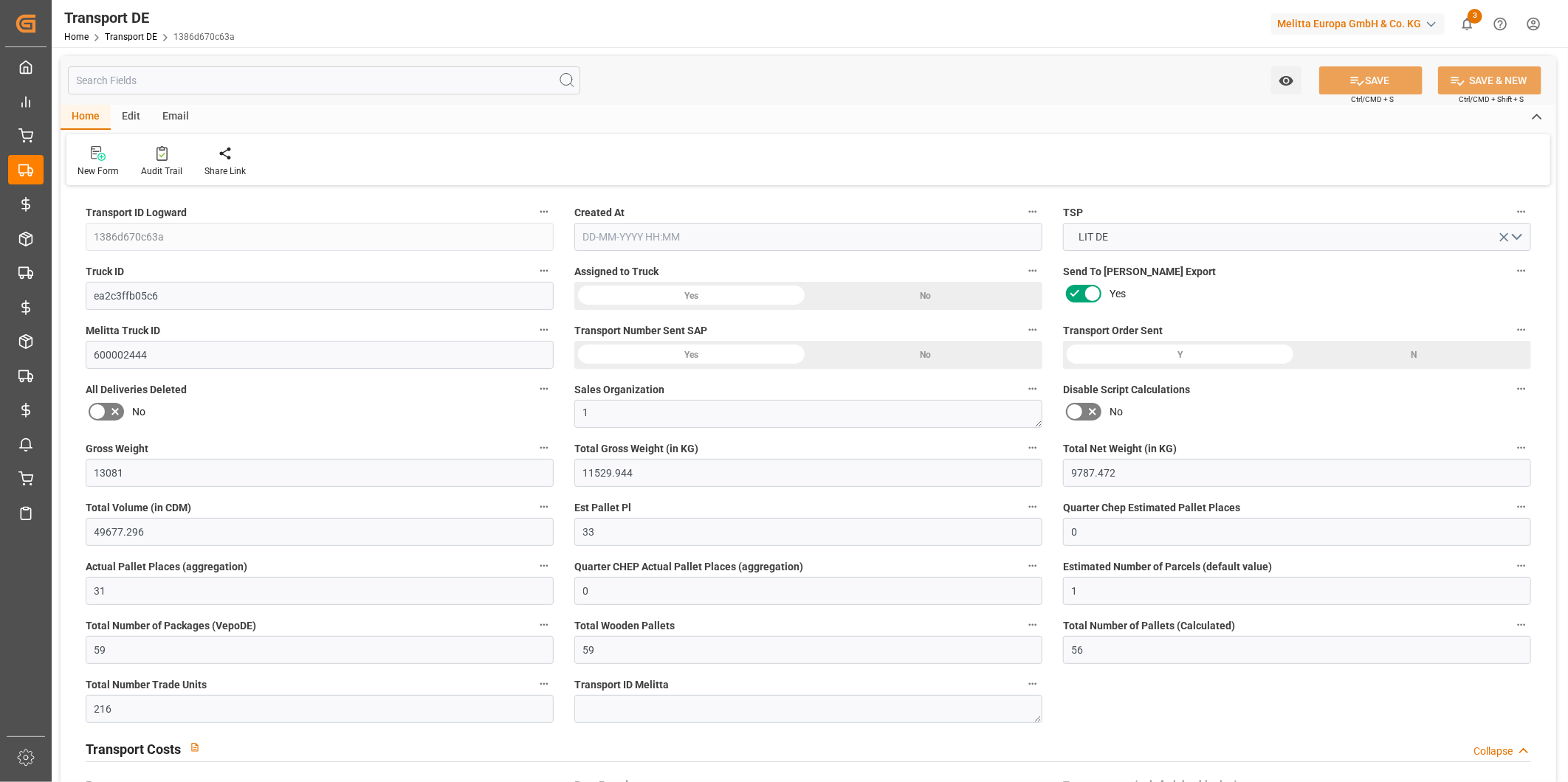
type input "22"
type input "0"
type input "1"
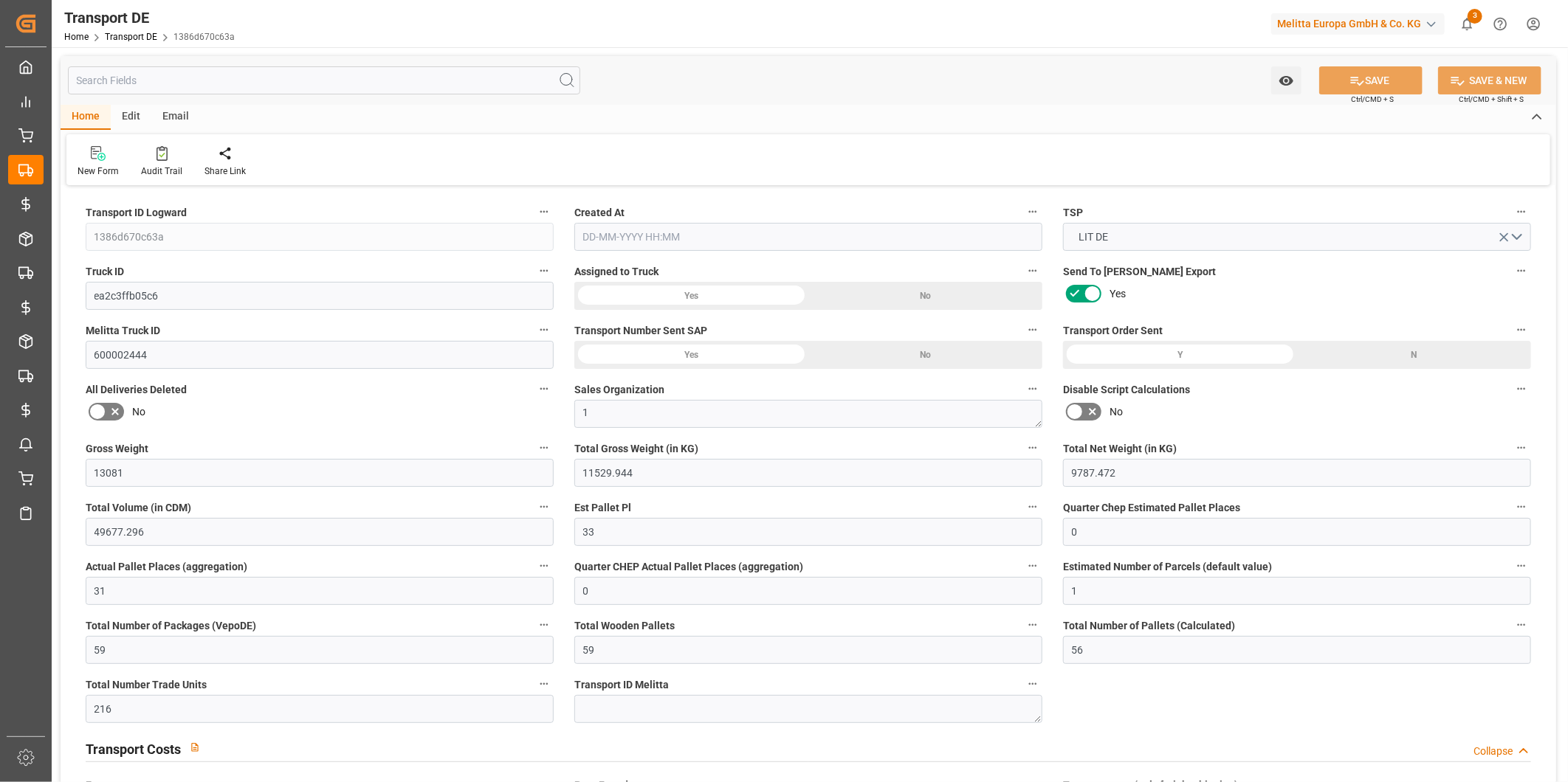
type input "0"
type input "4720"
type input "845.983"
type input "556"
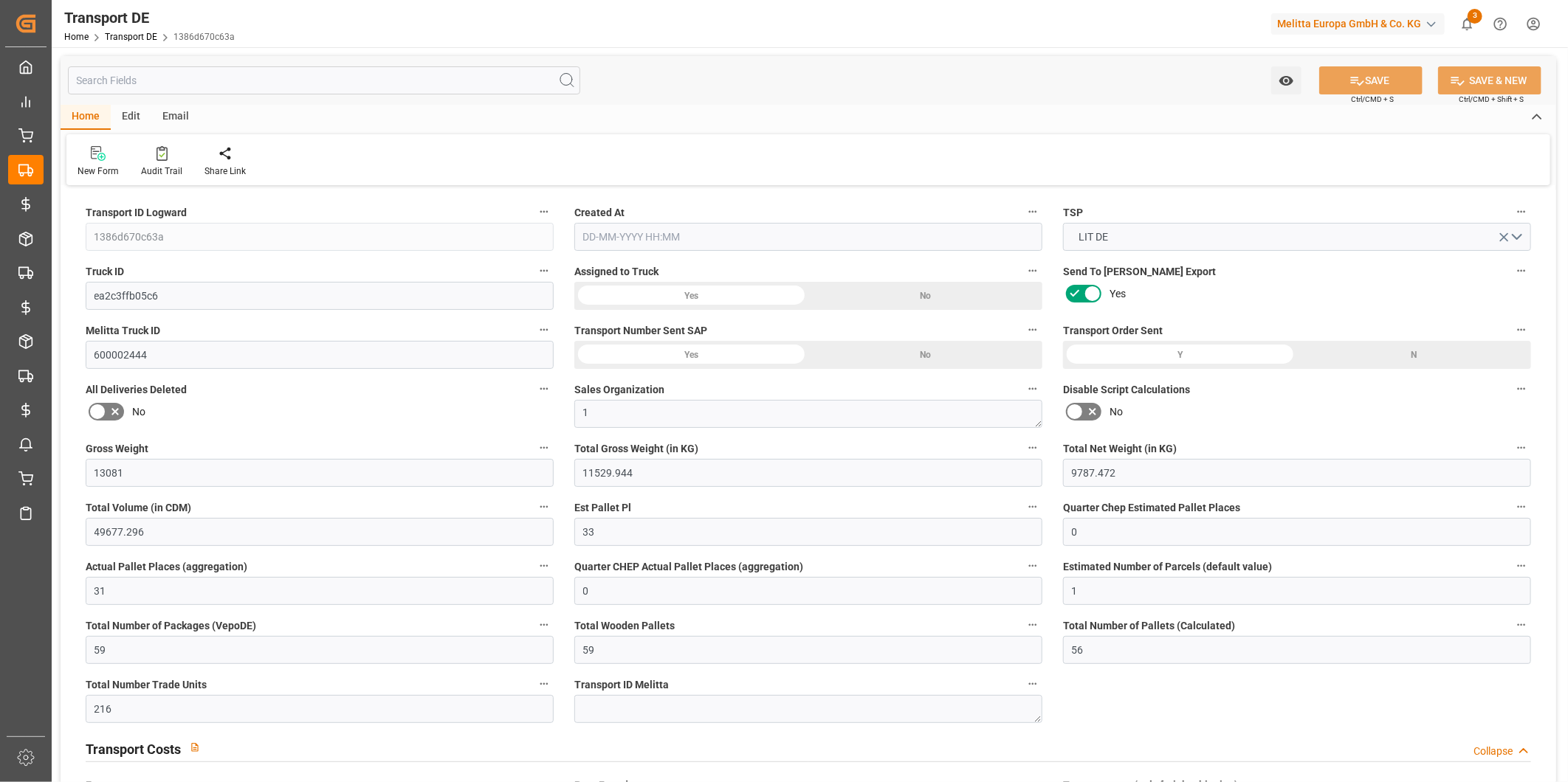
type input "05-09-2025 23:00"
type input "[DATE]"
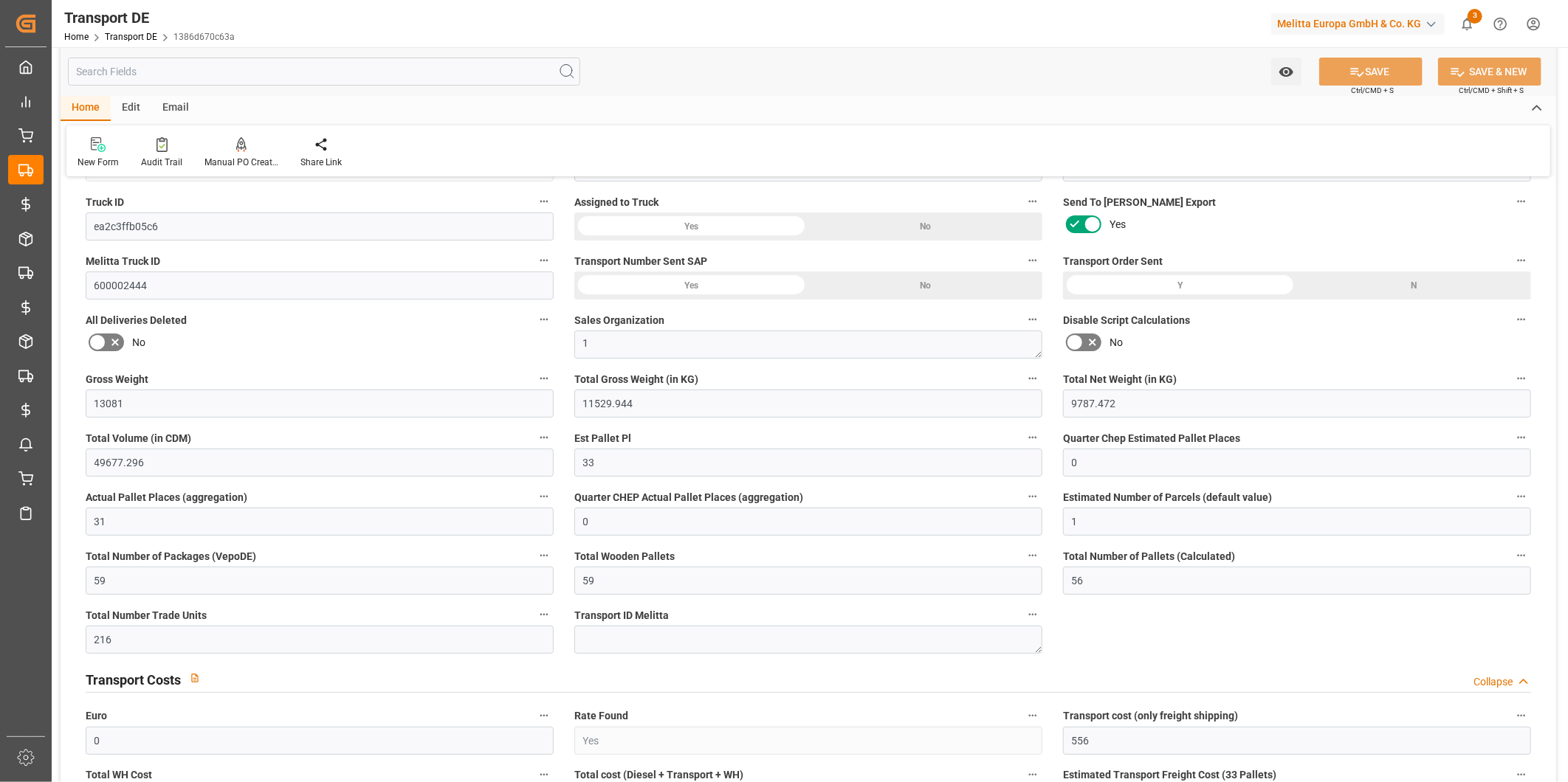
scroll to position [246, 0]
